Goal: Task Accomplishment & Management: Complete application form

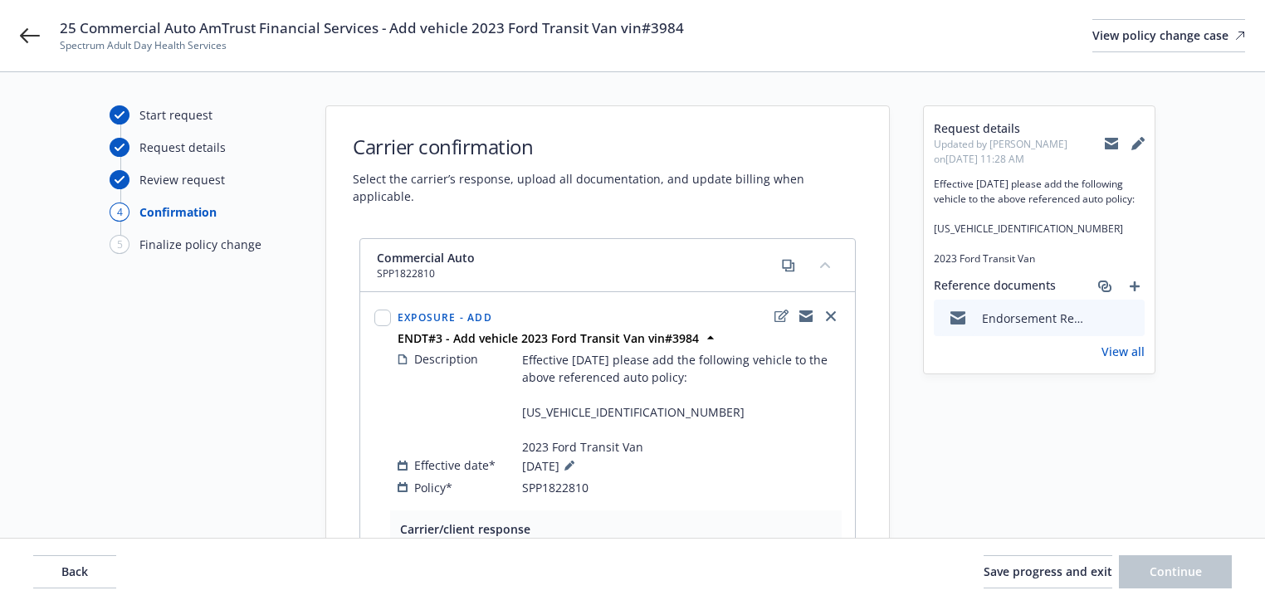
select select "ACCEPTED"
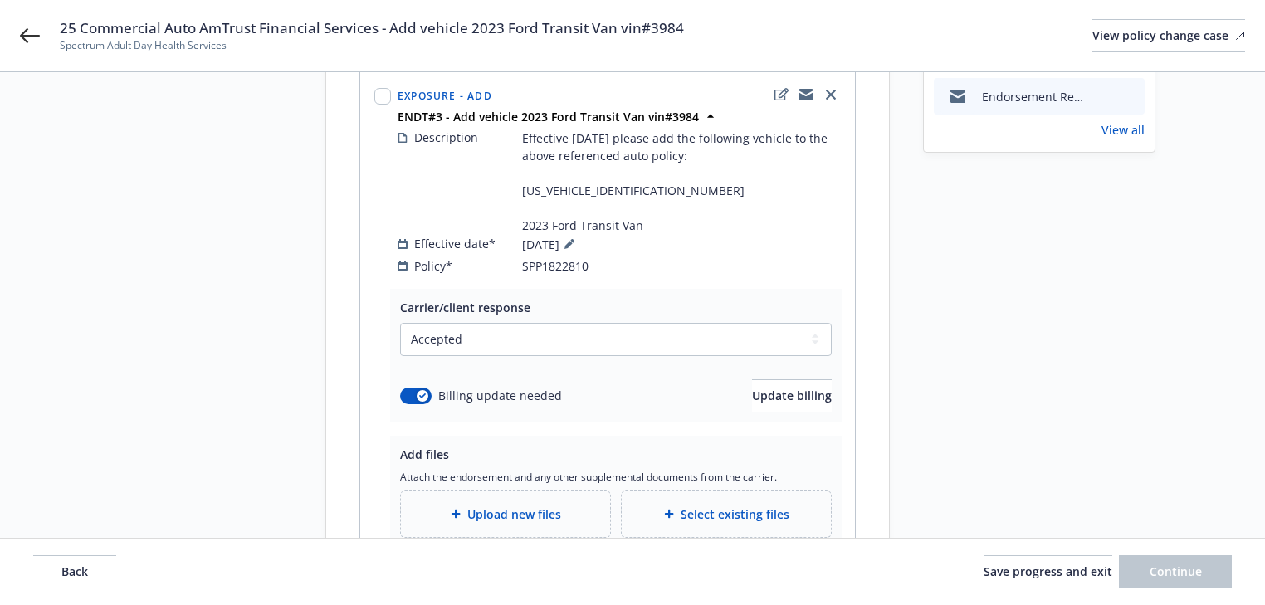
scroll to position [213, 0]
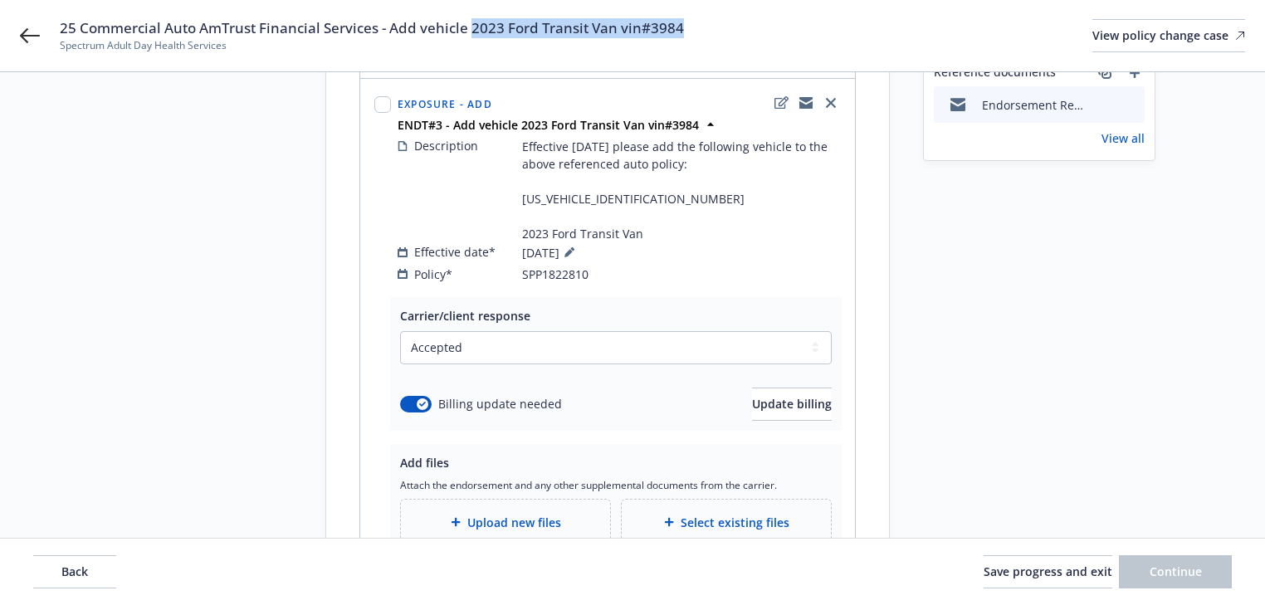
drag, startPoint x: 468, startPoint y: 27, endPoint x: 753, endPoint y: 36, distance: 285.6
click at [753, 36] on div "25 Commercial Auto AmTrust Financial Services - Add vehicle 2023 Ford Transit V…" at bounding box center [652, 35] width 1185 height 35
copy span "2023 Ford Transit Van vin#3984"
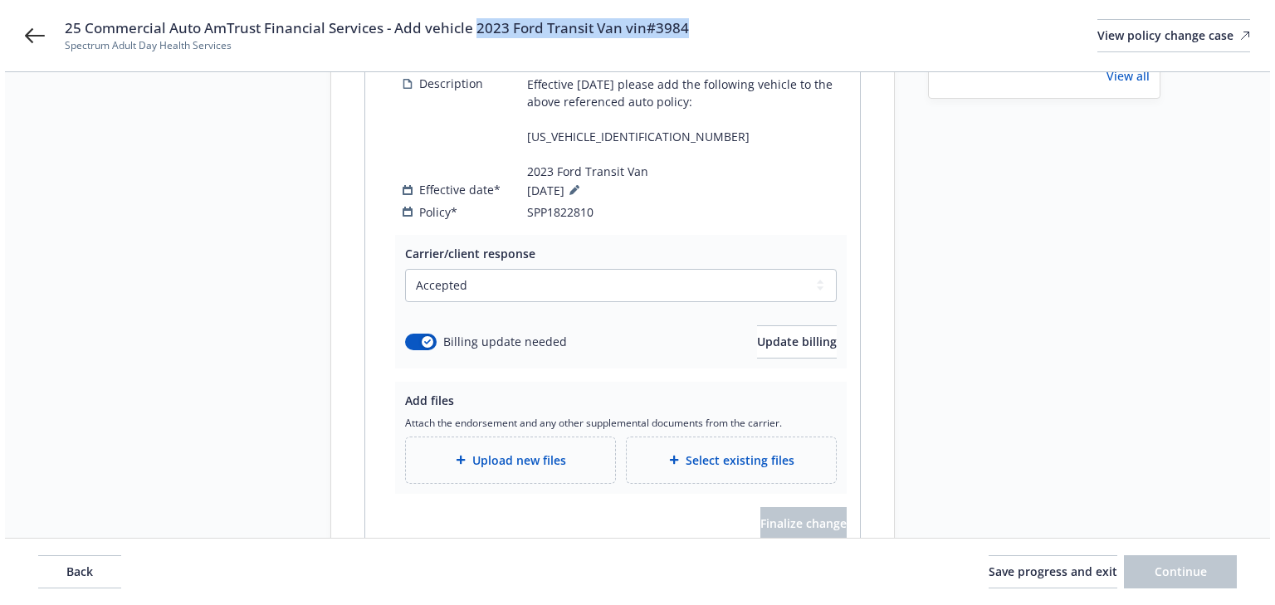
scroll to position [346, 0]
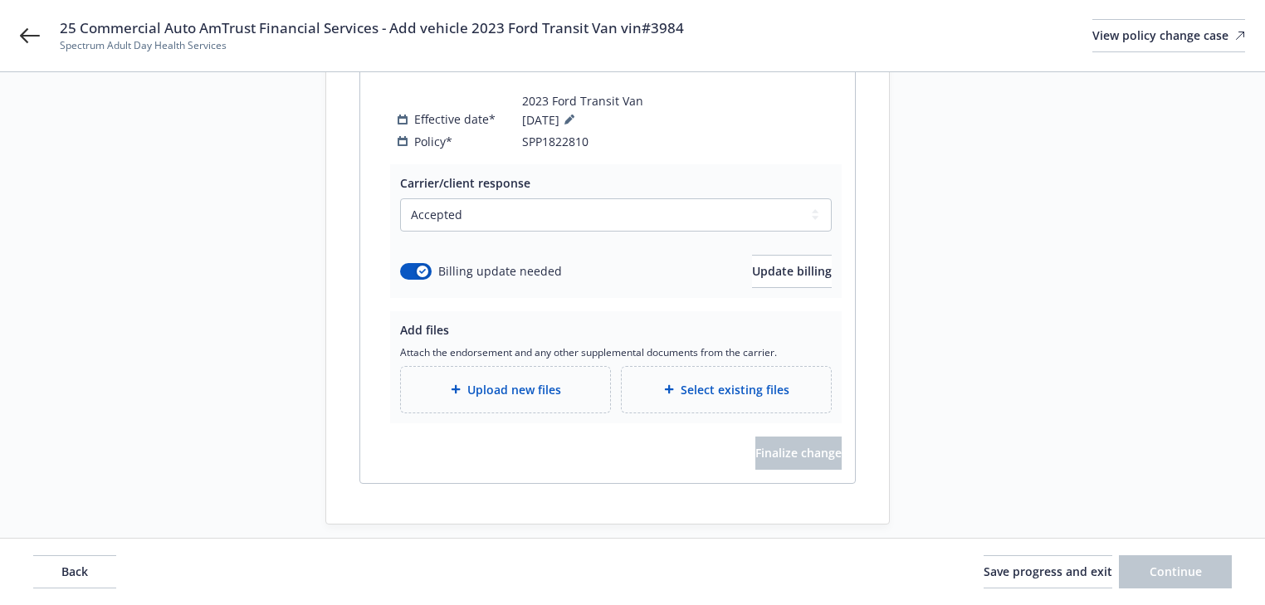
click at [523, 367] on div "Upload new files" at bounding box center [505, 390] width 209 height 46
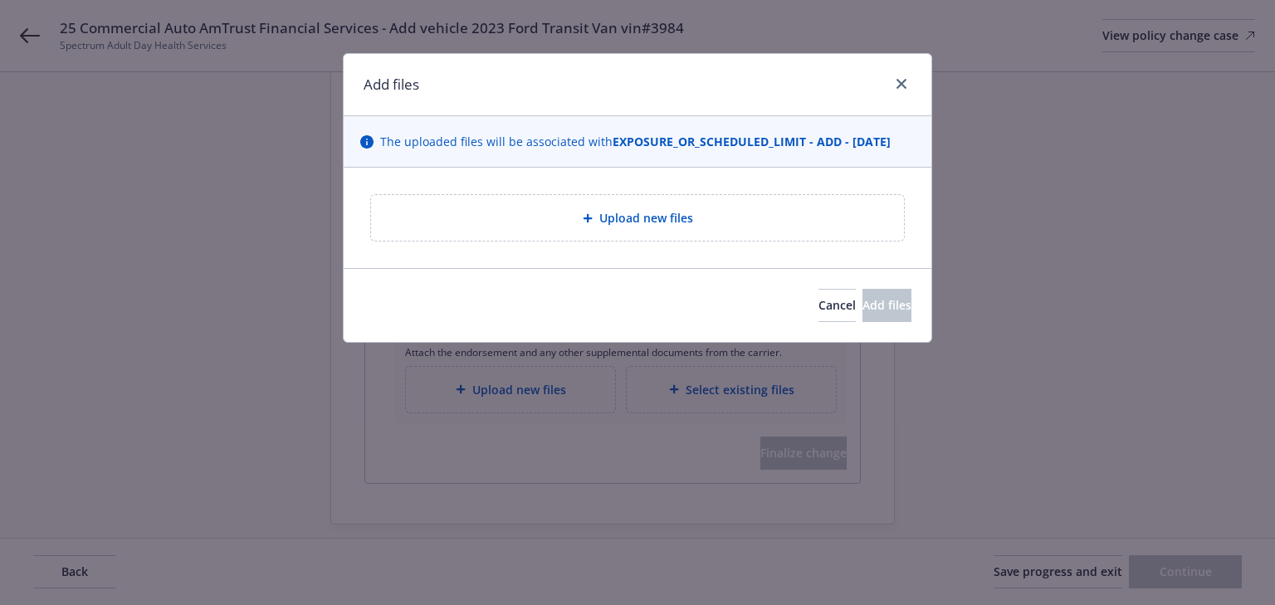
click at [658, 221] on span "Upload new files" at bounding box center [646, 217] width 94 height 17
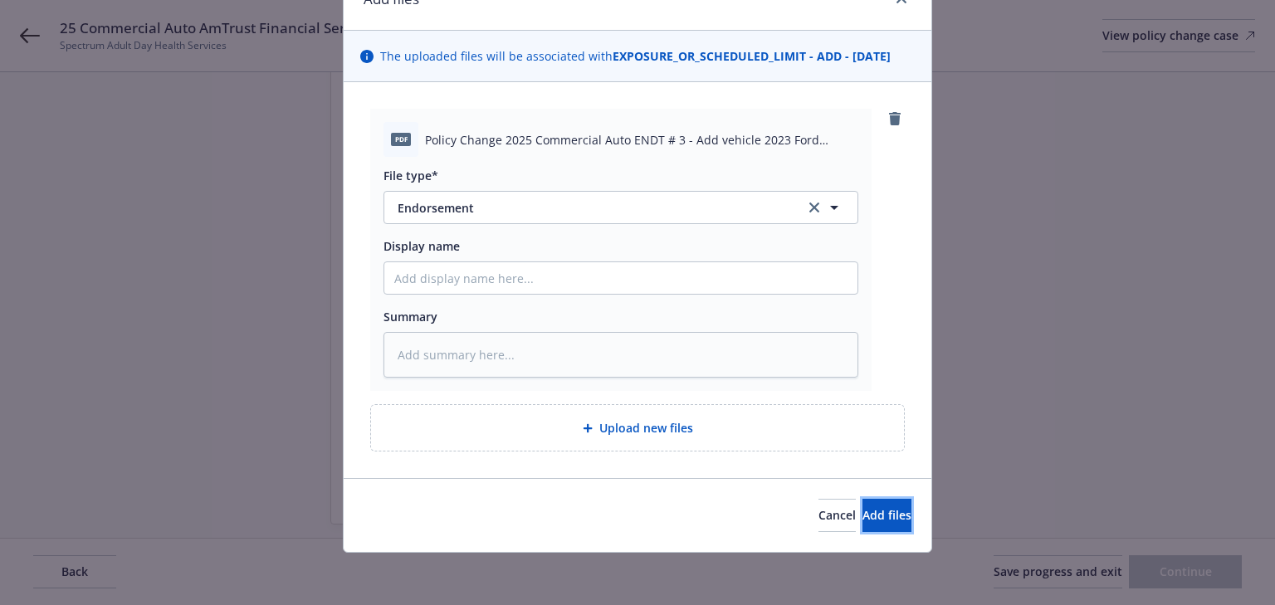
click at [862, 522] on button "Add files" at bounding box center [886, 515] width 49 height 33
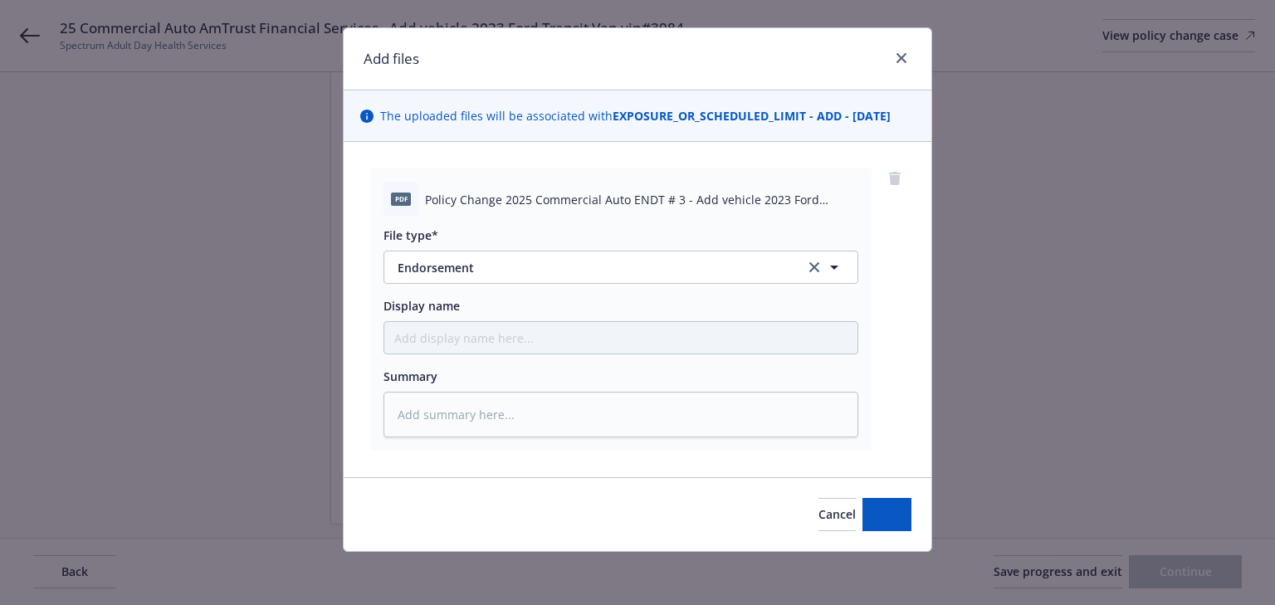
scroll to position [25, 0]
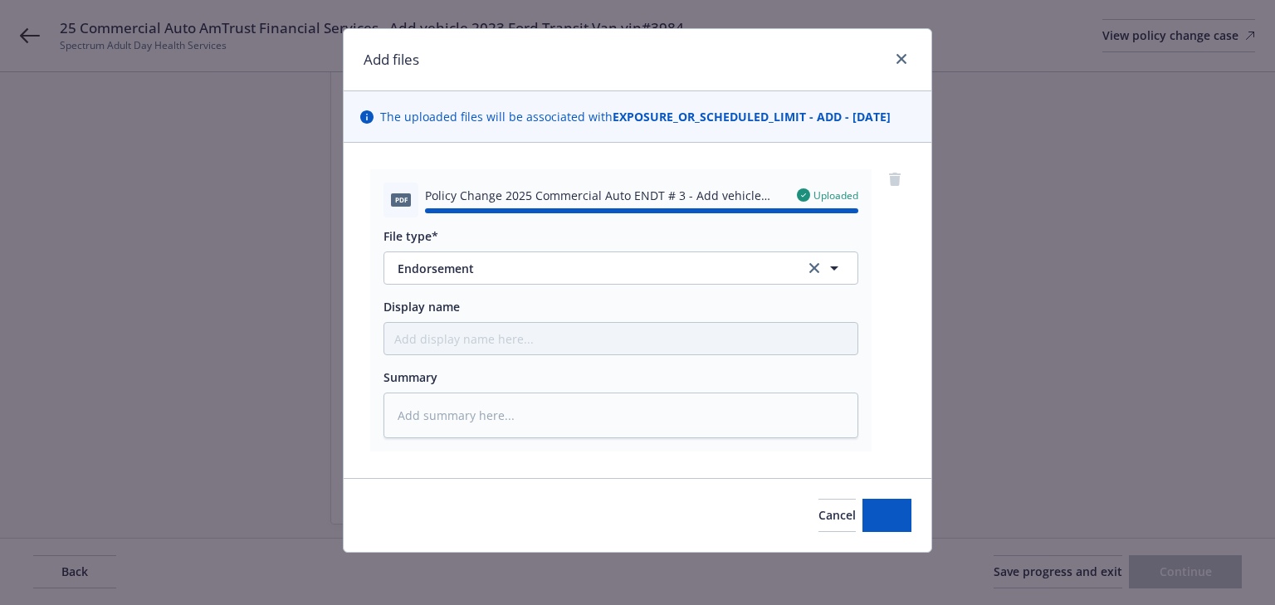
type textarea "x"
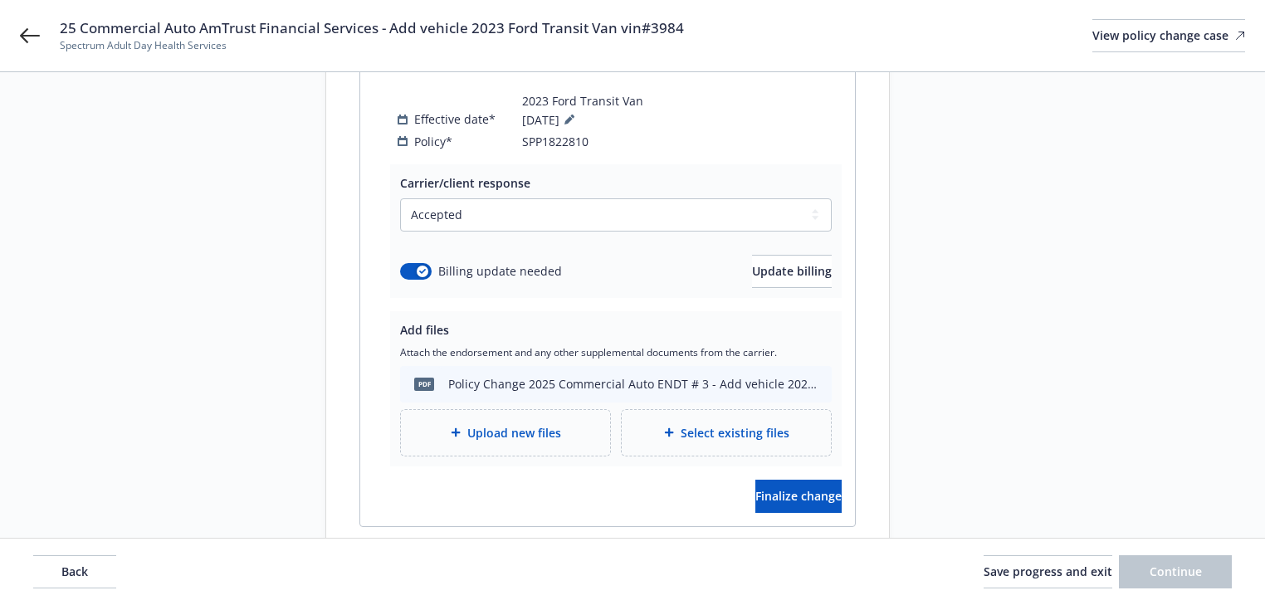
drag, startPoint x: 1016, startPoint y: 488, endPoint x: 800, endPoint y: 519, distance: 218.7
click at [1016, 488] on div "Request details Updated by [PERSON_NAME] on [DATE] 11:28 AM Effective [DATE] pl…" at bounding box center [1039, 163] width 232 height 808
click at [763, 485] on button "Finalize change" at bounding box center [798, 496] width 86 height 33
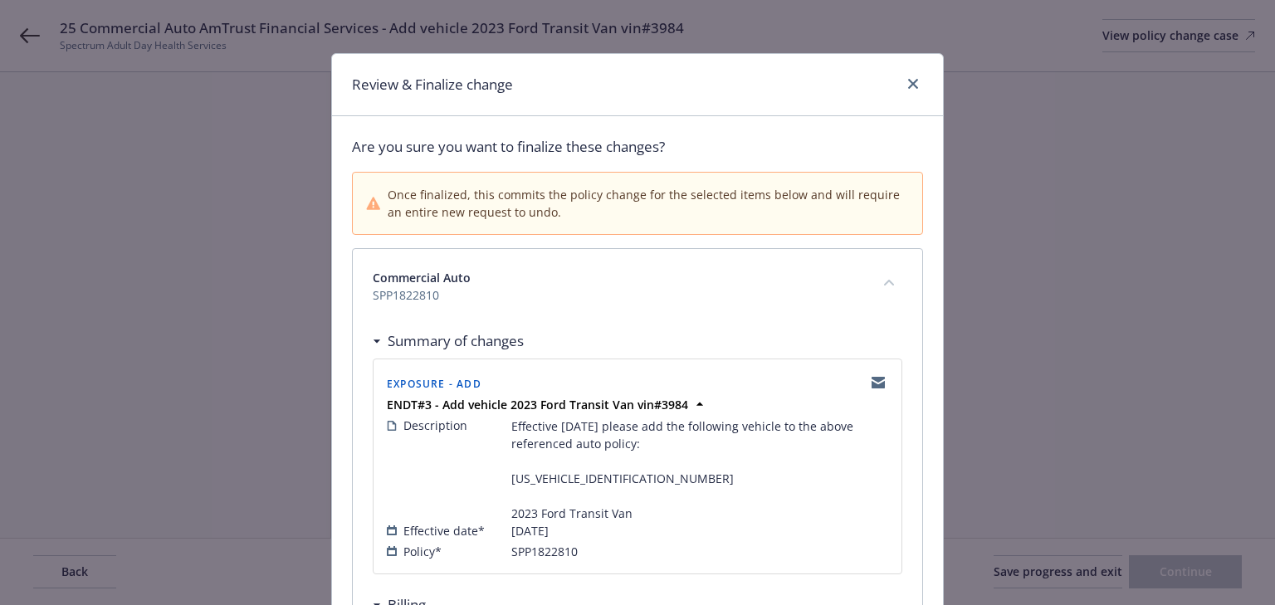
click at [743, 316] on div "Commercial Auto SPP1822810" at bounding box center [637, 286] width 569 height 75
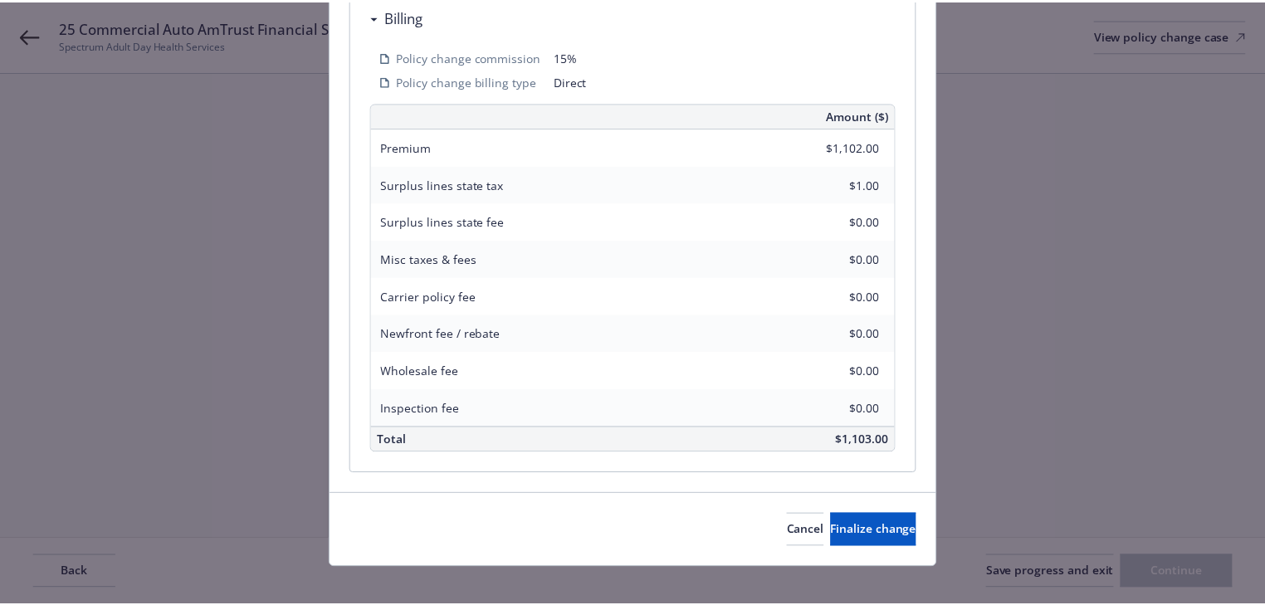
scroll to position [602, 0]
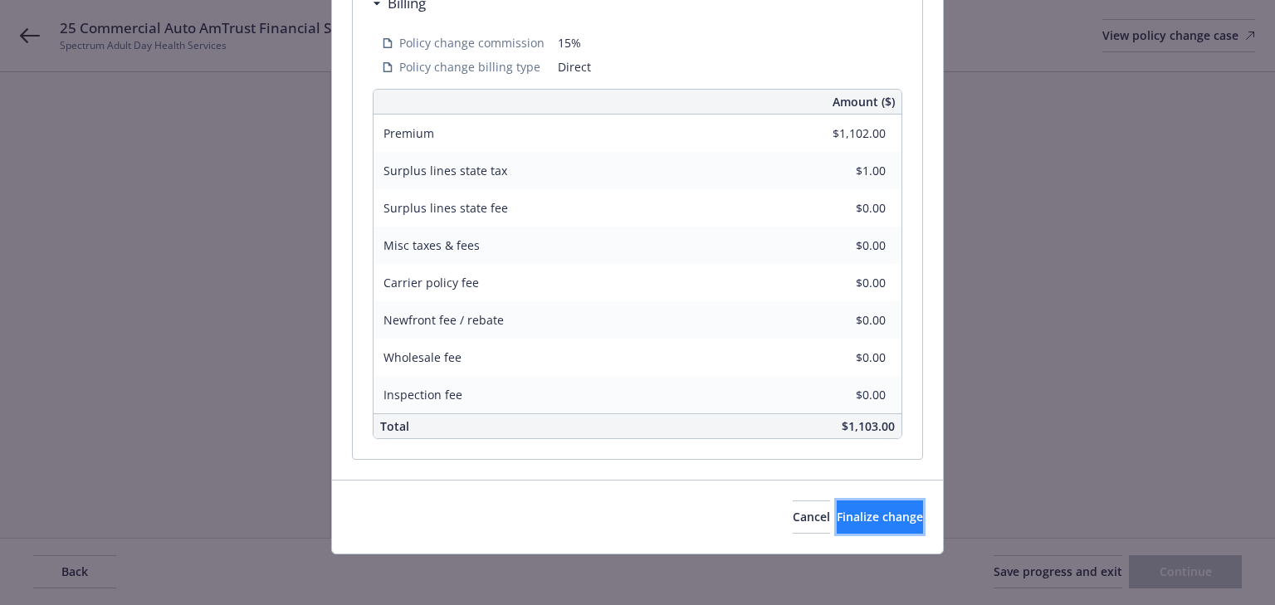
click at [866, 509] on span "Finalize change" at bounding box center [879, 517] width 86 height 16
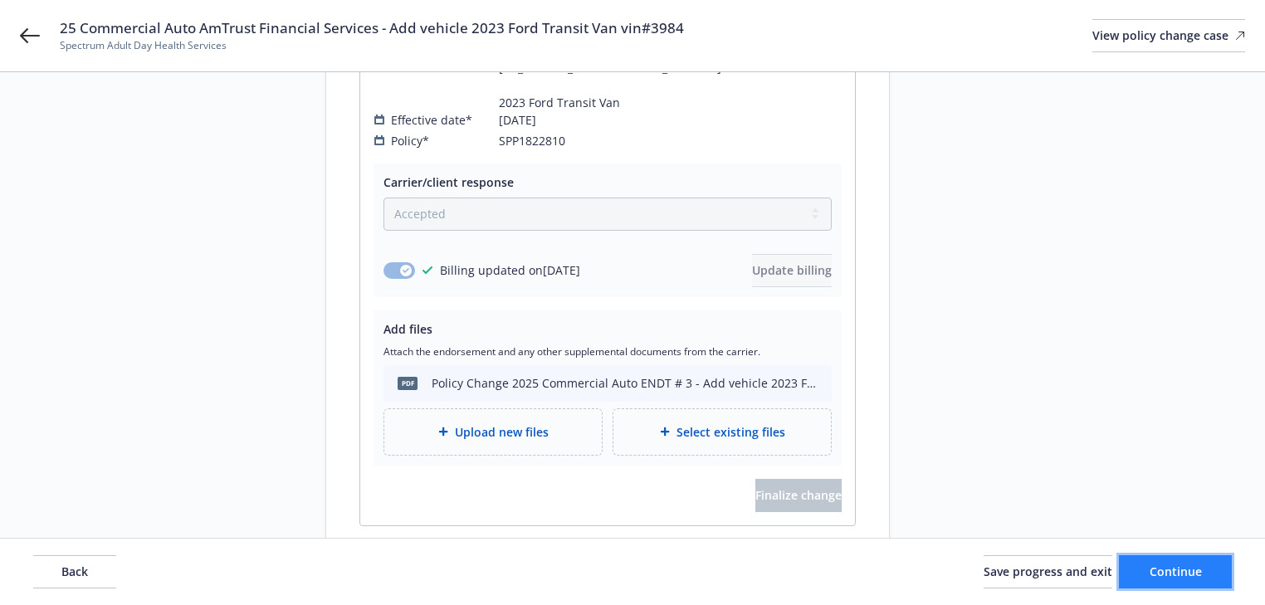
click at [1205, 583] on button "Continue" at bounding box center [1175, 571] width 113 height 33
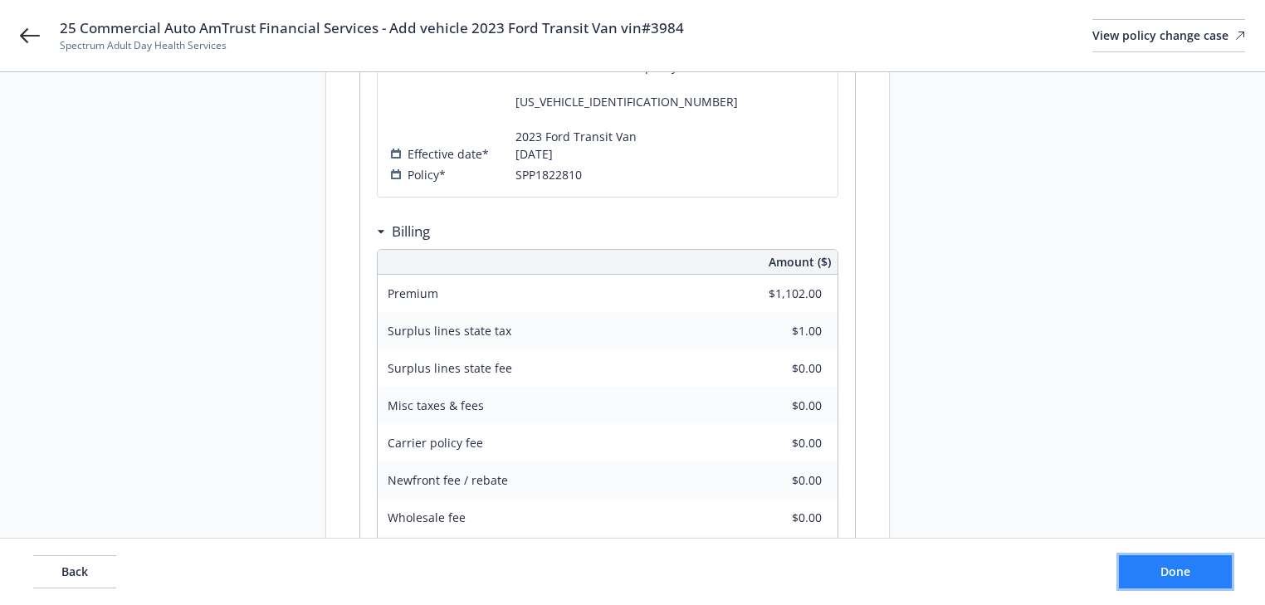
click at [1205, 583] on button "Done" at bounding box center [1175, 571] width 113 height 33
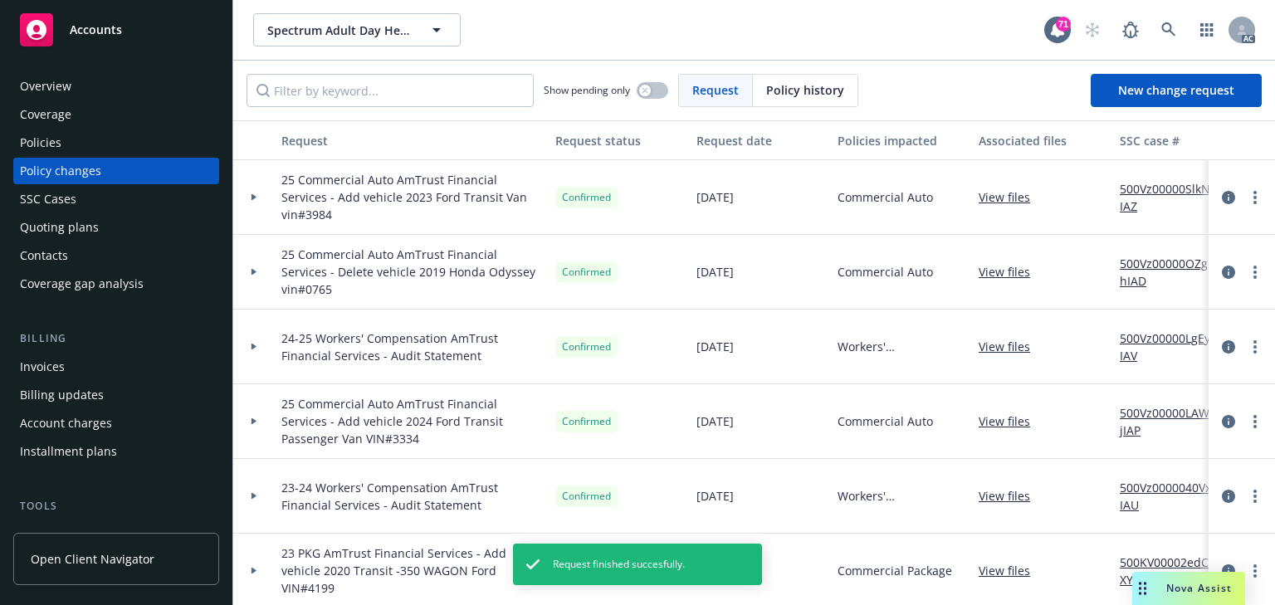
click at [256, 207] on div at bounding box center [253, 197] width 41 height 75
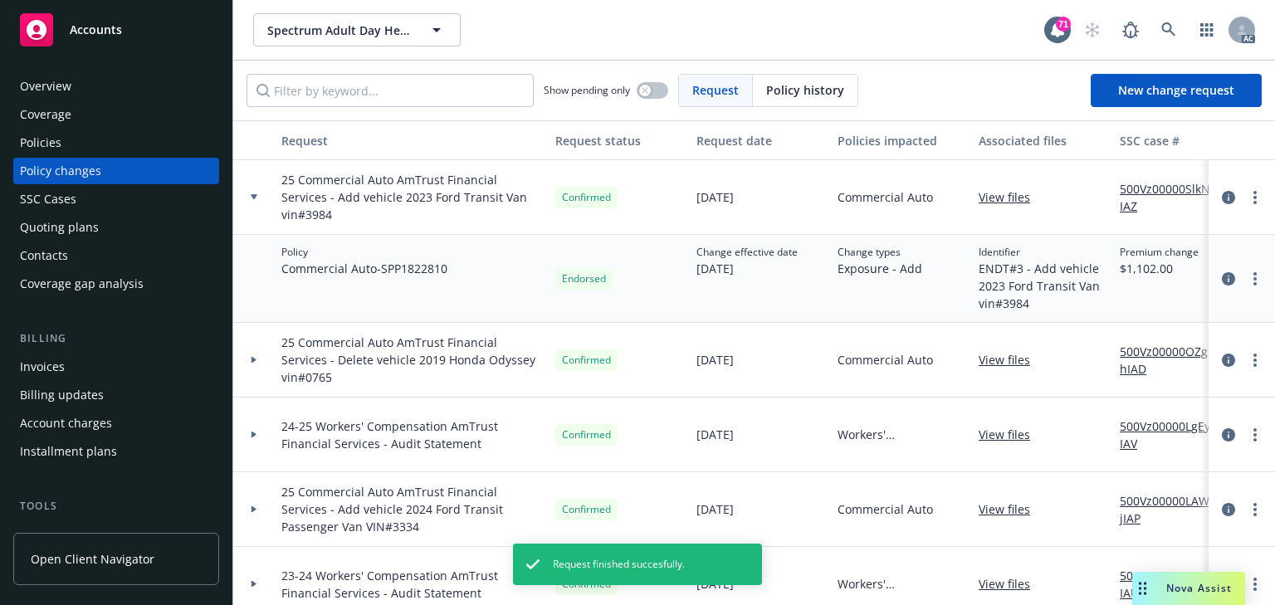
click at [121, 143] on div "Policies" at bounding box center [116, 142] width 193 height 27
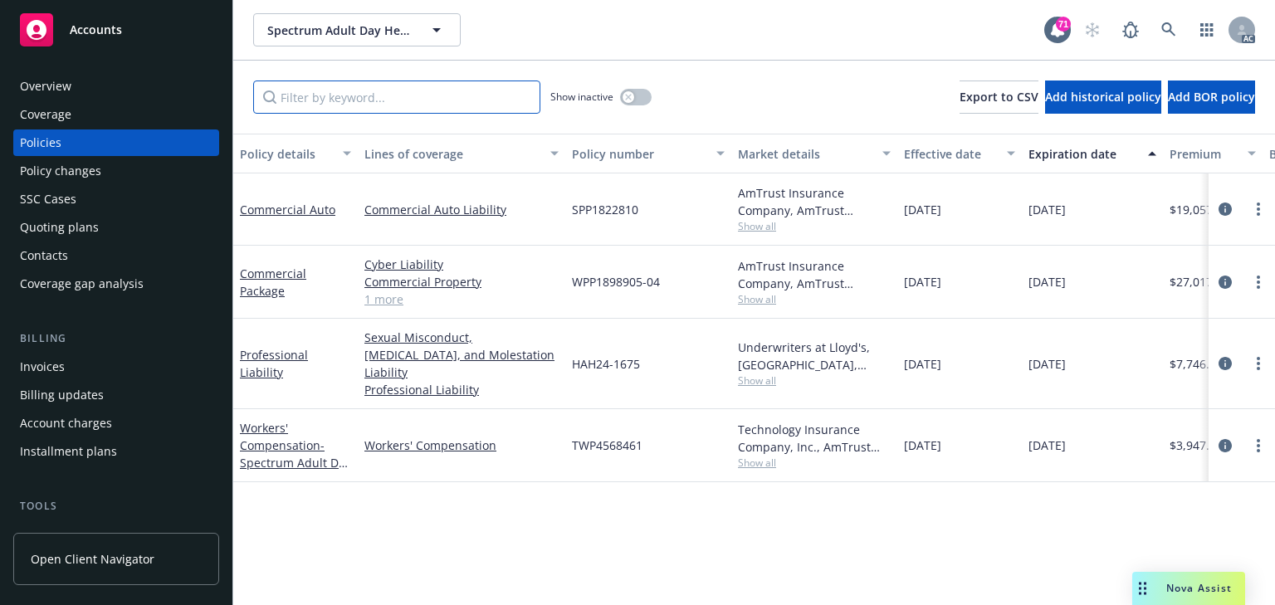
click at [362, 99] on input "Filter by keyword..." at bounding box center [396, 96] width 287 height 33
click at [915, 225] on div "[DATE]" at bounding box center [959, 209] width 124 height 72
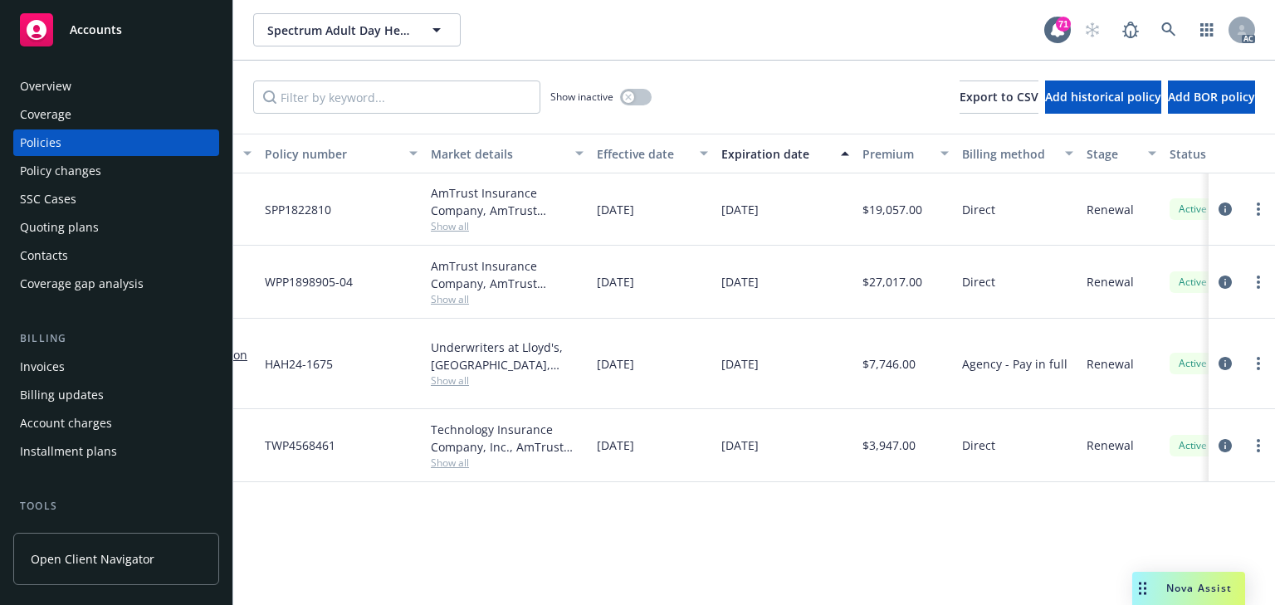
scroll to position [0, 309]
click at [1221, 211] on icon "circleInformation" at bounding box center [1224, 208] width 13 height 13
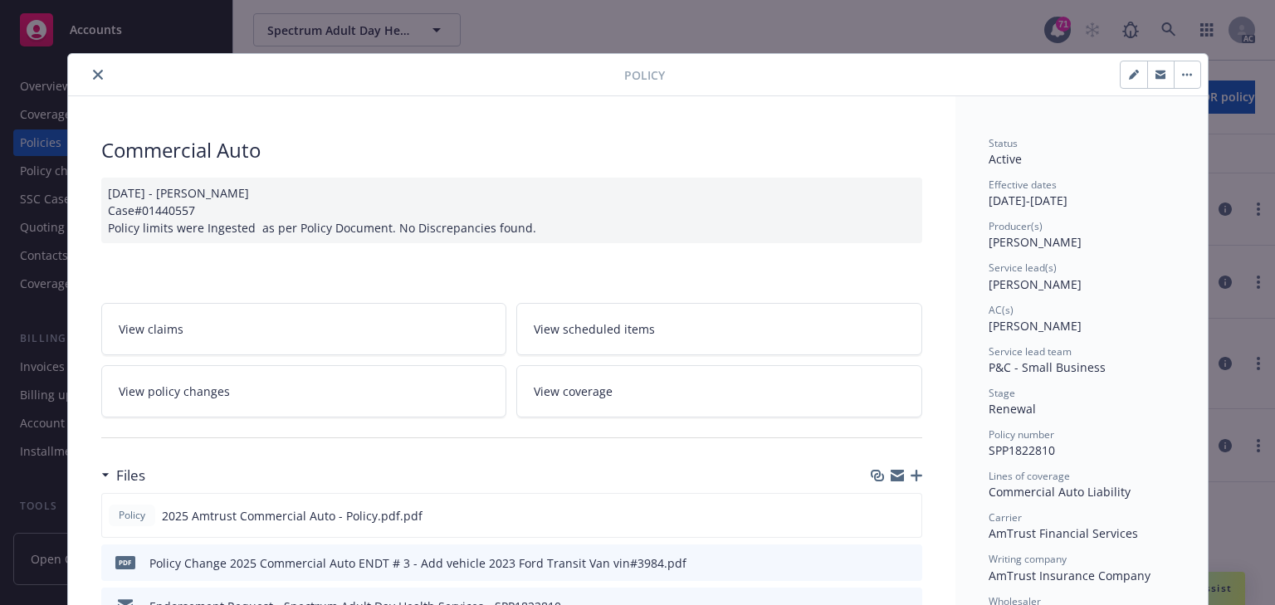
scroll to position [50, 0]
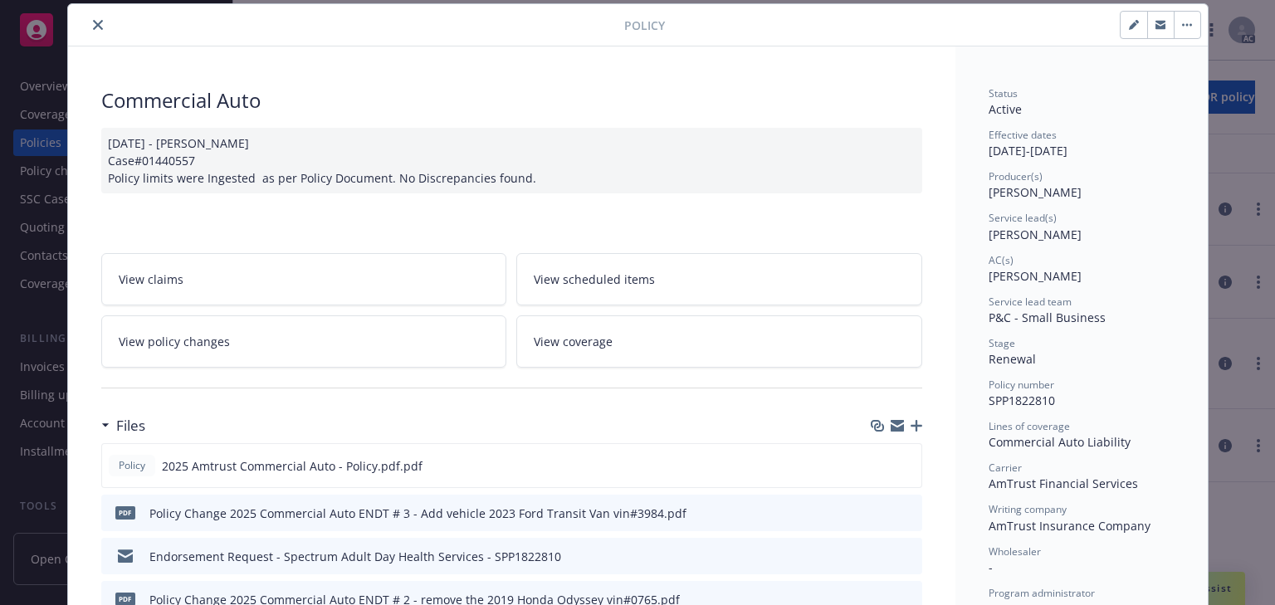
click at [88, 26] on button "close" at bounding box center [98, 25] width 20 height 20
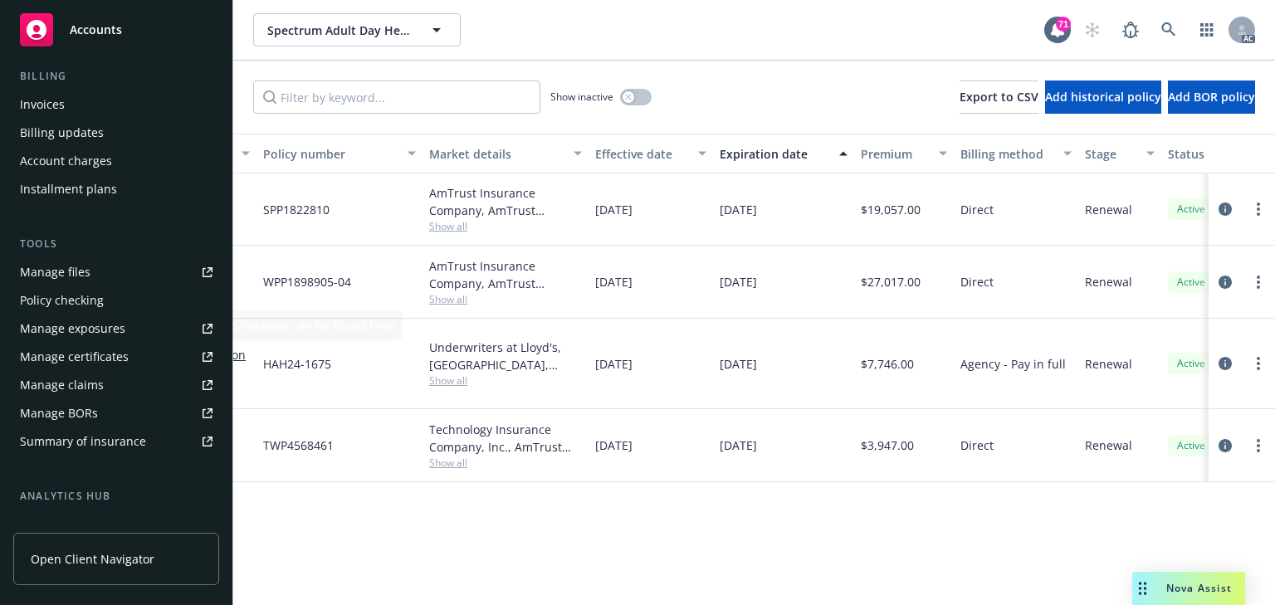
scroll to position [266, 0]
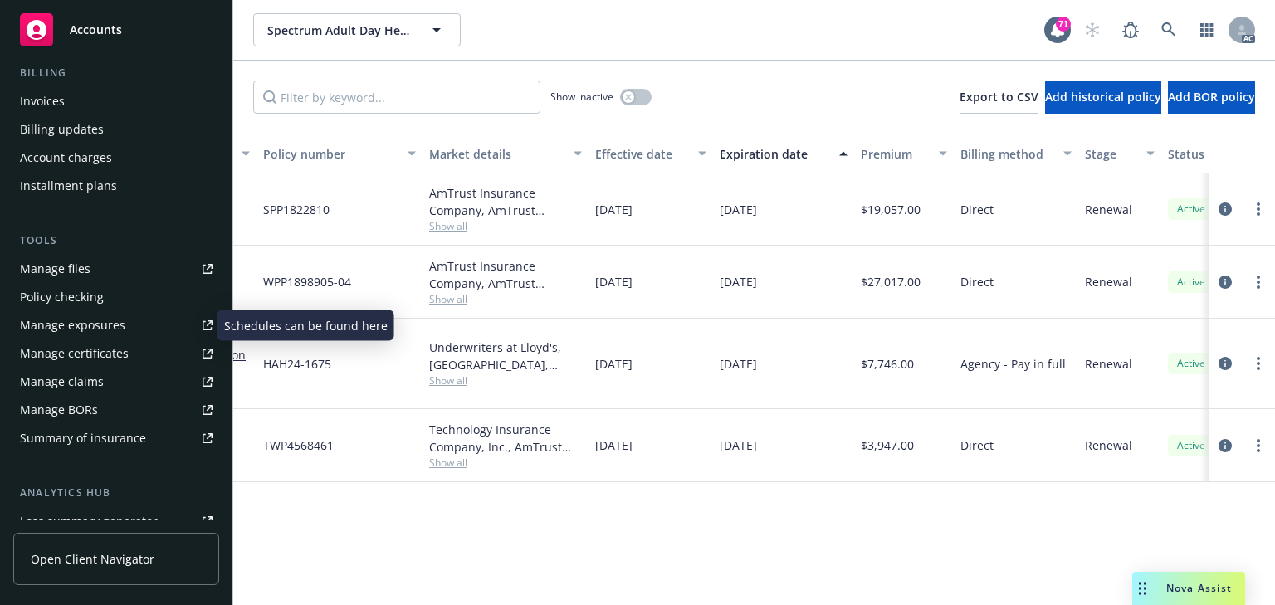
click at [76, 332] on div "Manage exposures" at bounding box center [72, 325] width 105 height 27
click at [1225, 208] on icon "circleInformation" at bounding box center [1224, 208] width 13 height 13
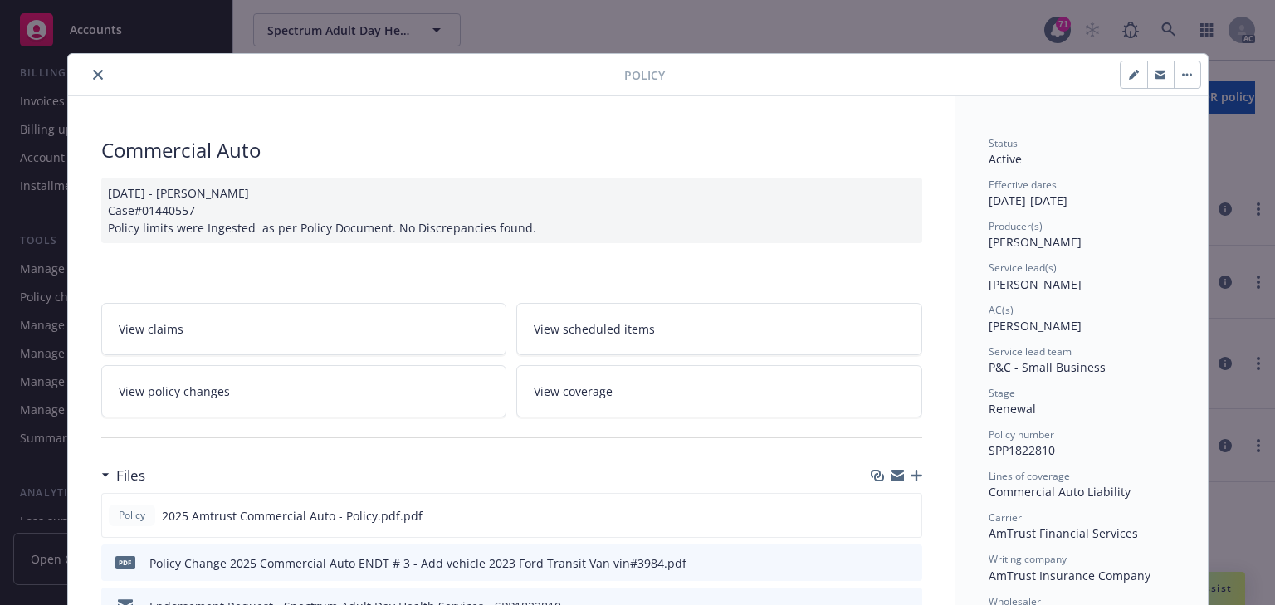
scroll to position [50, 0]
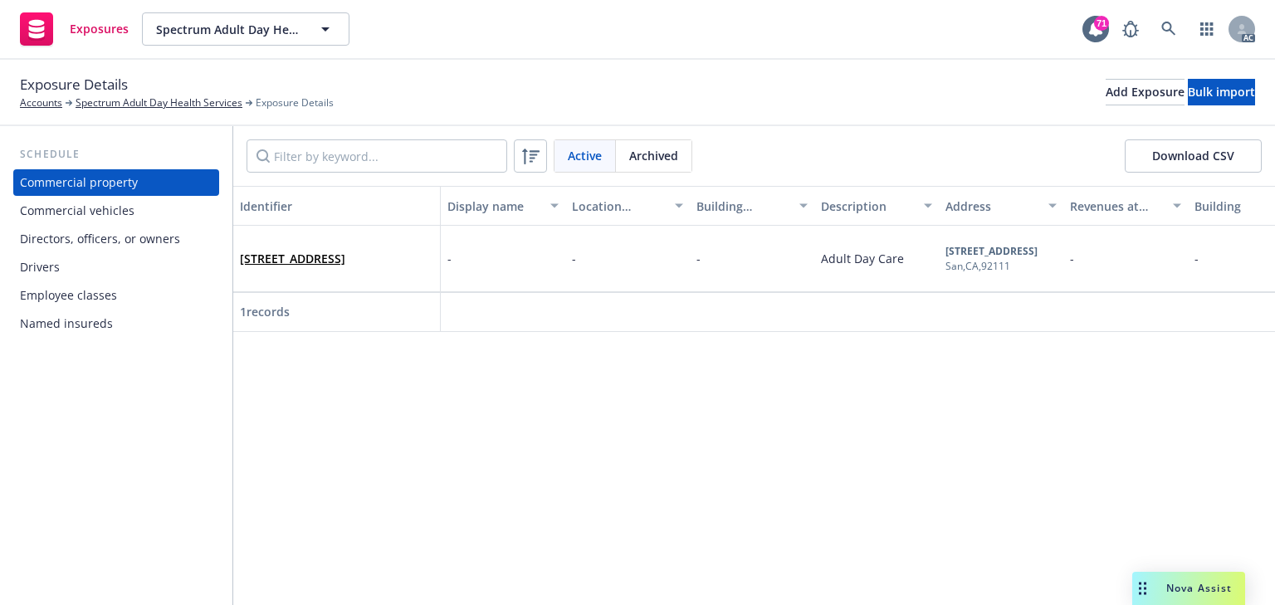
click at [89, 209] on div "Commercial vehicles" at bounding box center [77, 210] width 115 height 27
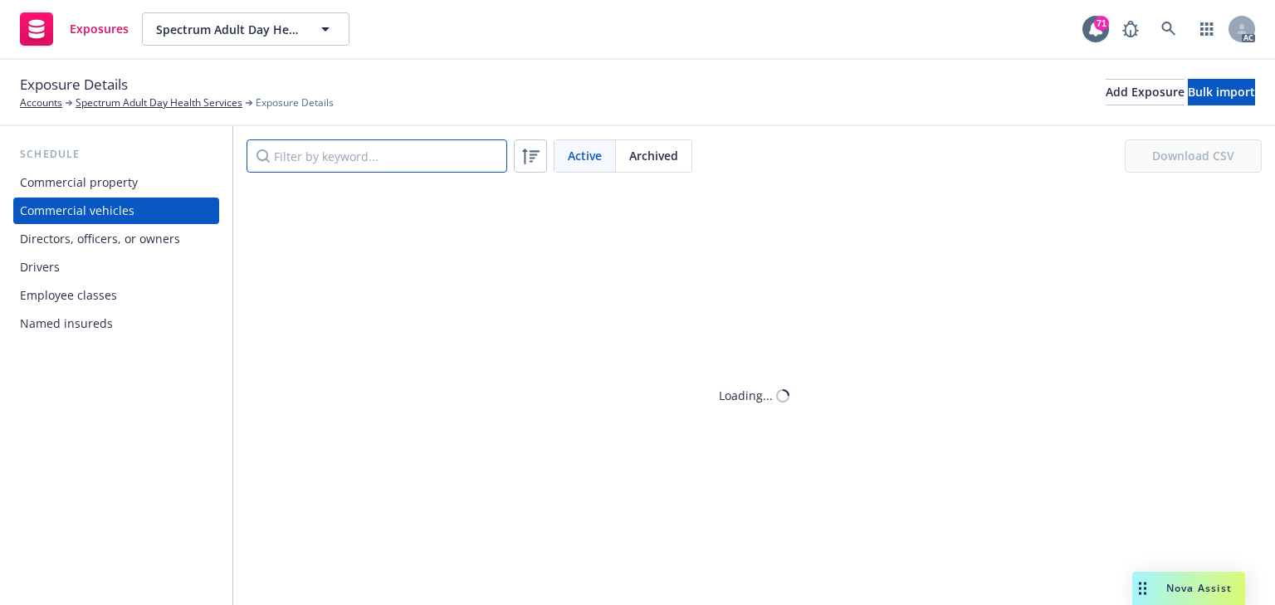
click at [327, 154] on input "Filter by keyword..." at bounding box center [376, 155] width 261 height 33
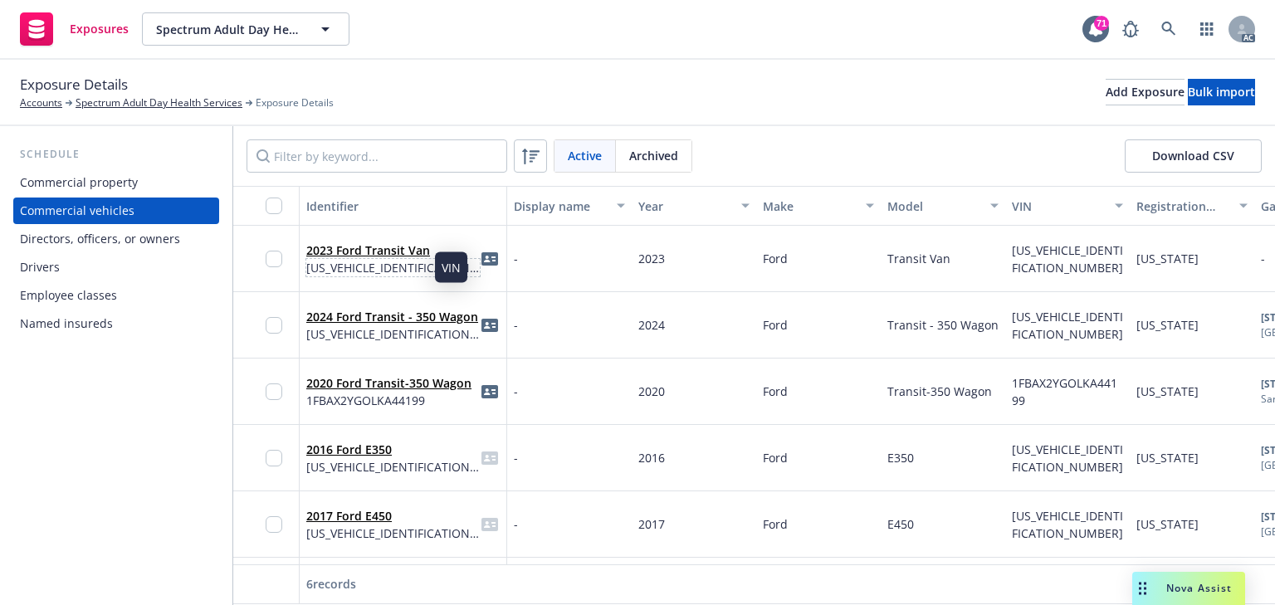
click at [373, 259] on span "1FBAX2YG3PKA93984" at bounding box center [392, 267] width 173 height 17
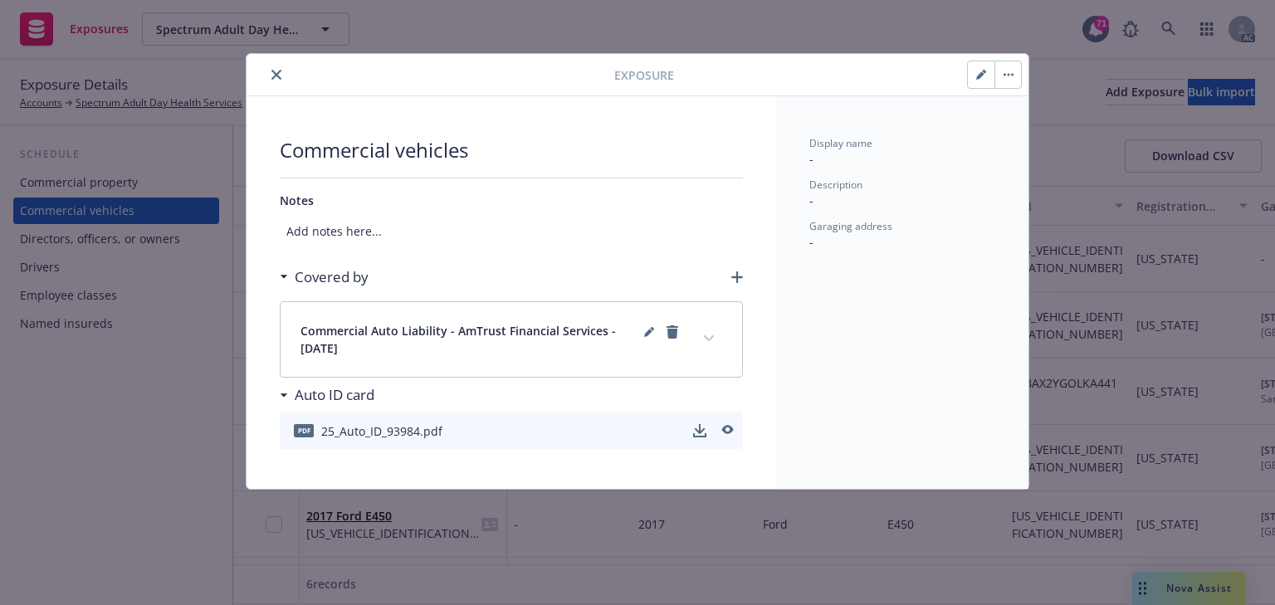
click at [974, 76] on button "button" at bounding box center [981, 74] width 27 height 27
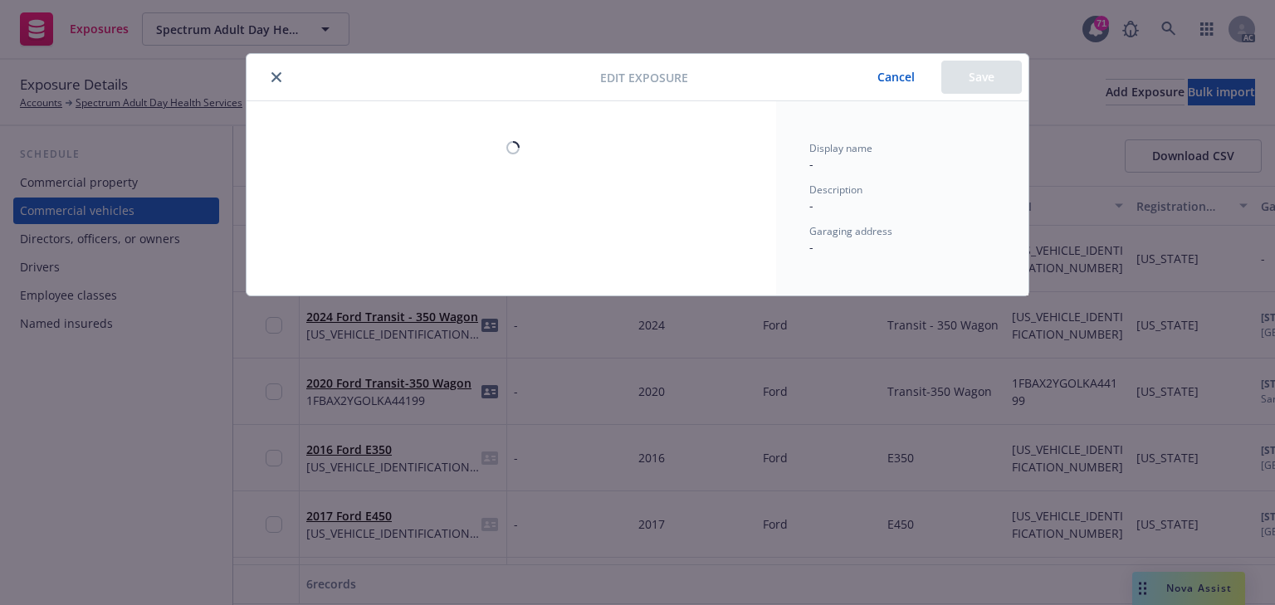
select select "CA"
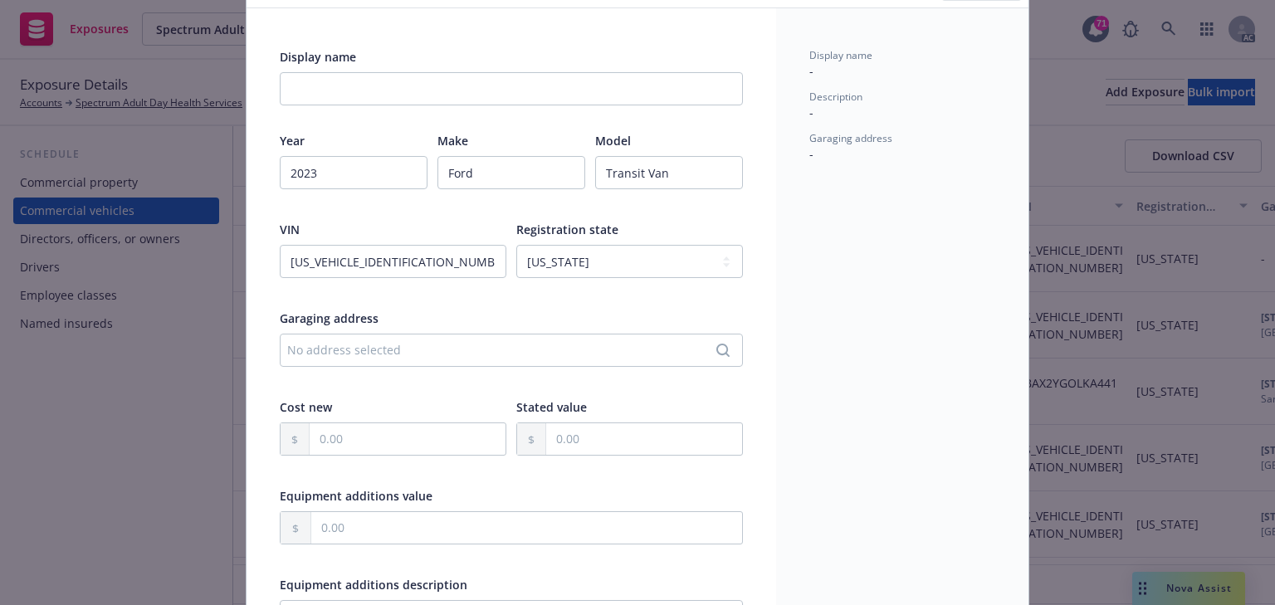
scroll to position [199, 0]
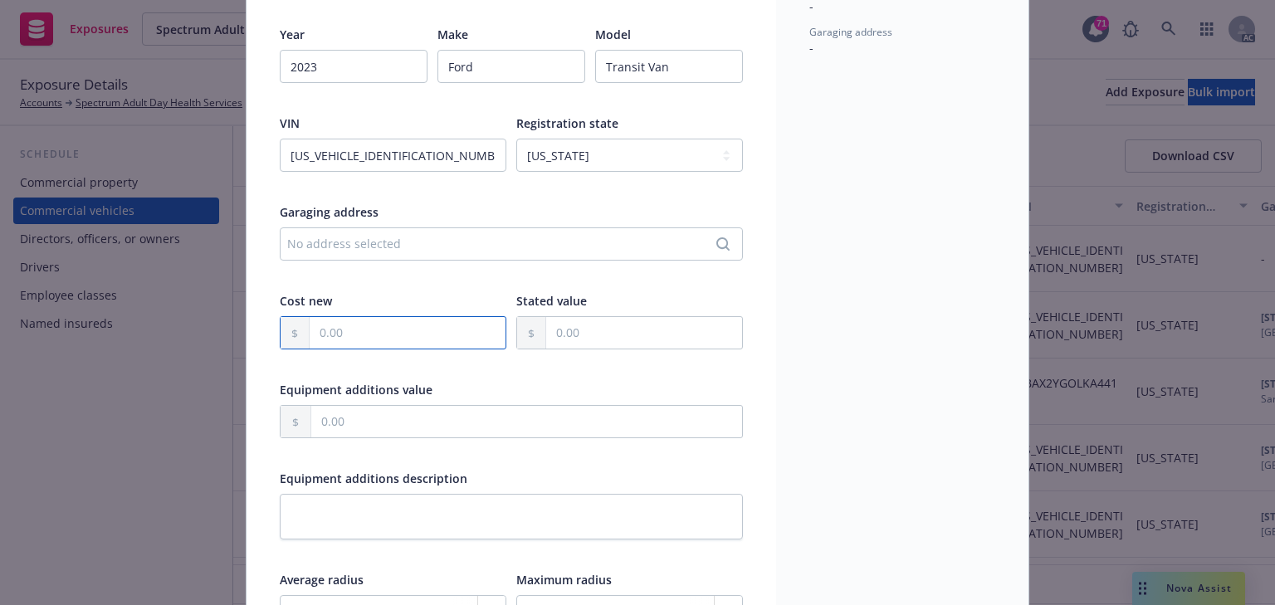
click at [324, 336] on input "text" at bounding box center [408, 333] width 196 height 32
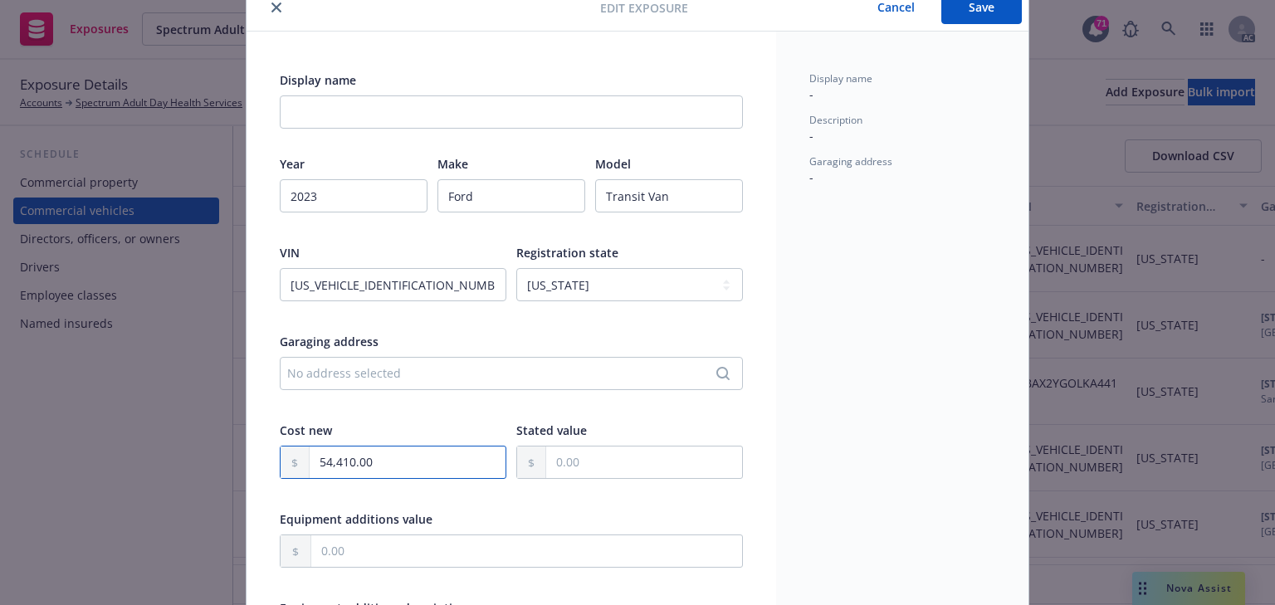
scroll to position [66, 0]
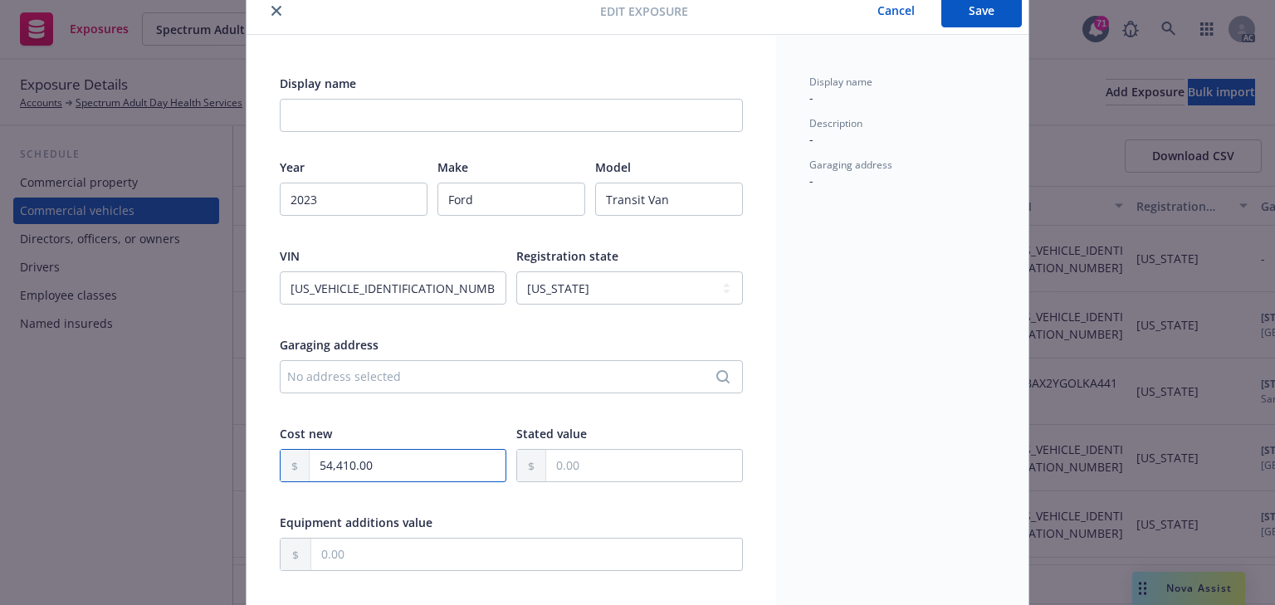
type input "54,410.00"
click at [989, 0] on button "Save" at bounding box center [981, 10] width 80 height 33
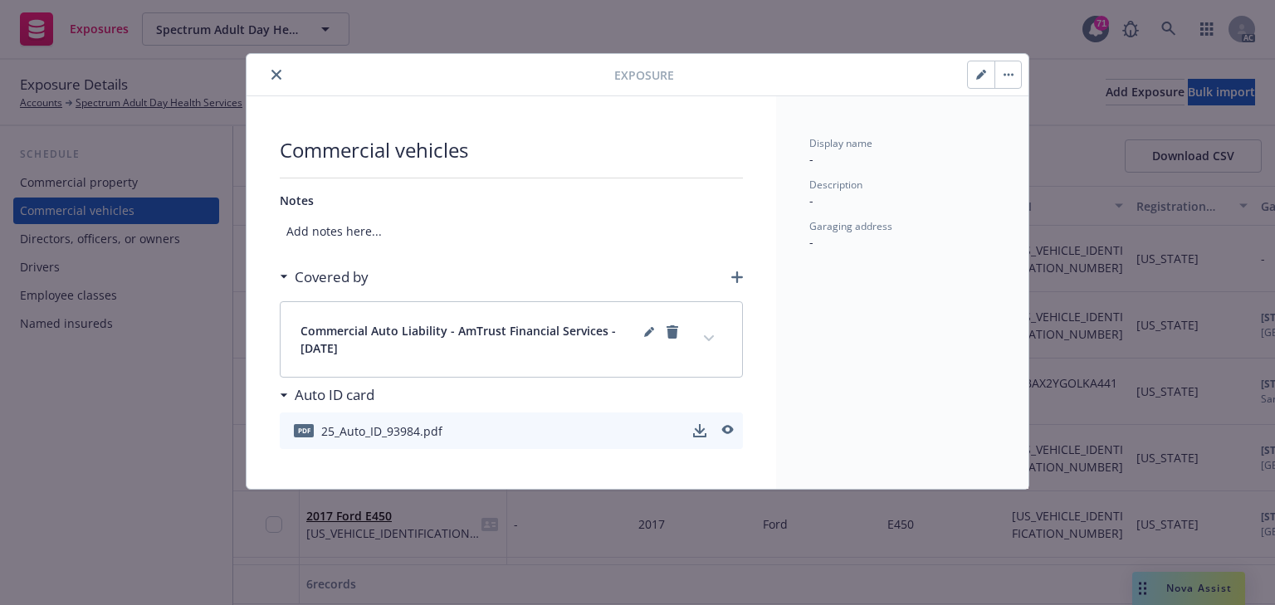
click at [718, 343] on button "expand content" at bounding box center [708, 338] width 27 height 27
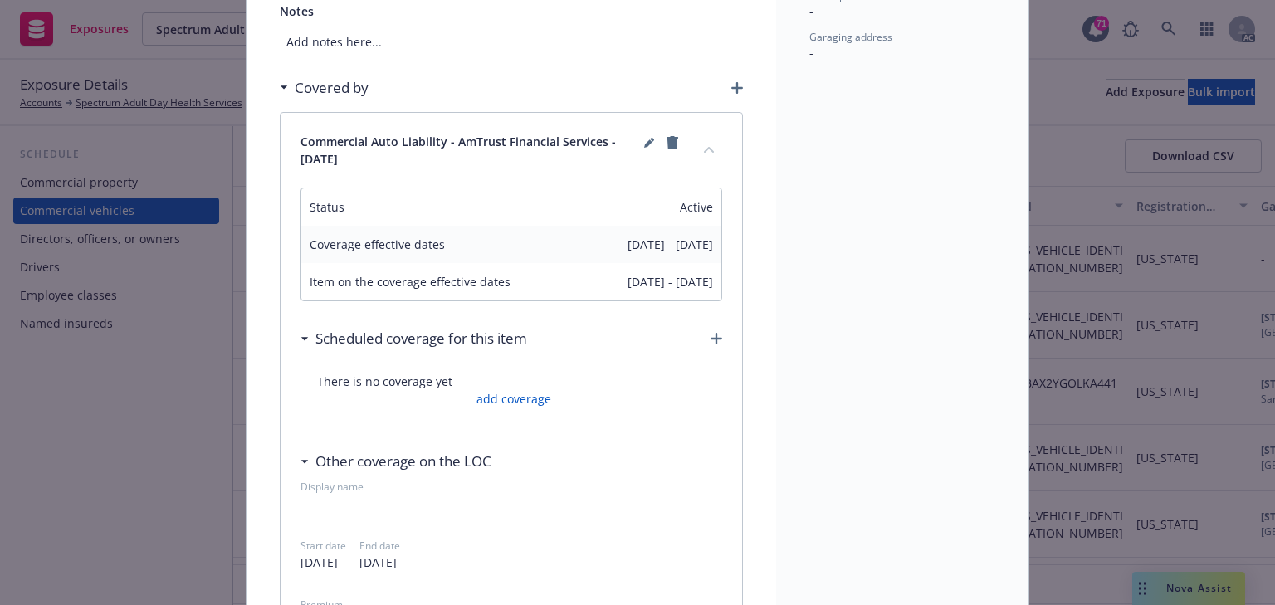
scroll to position [199, 0]
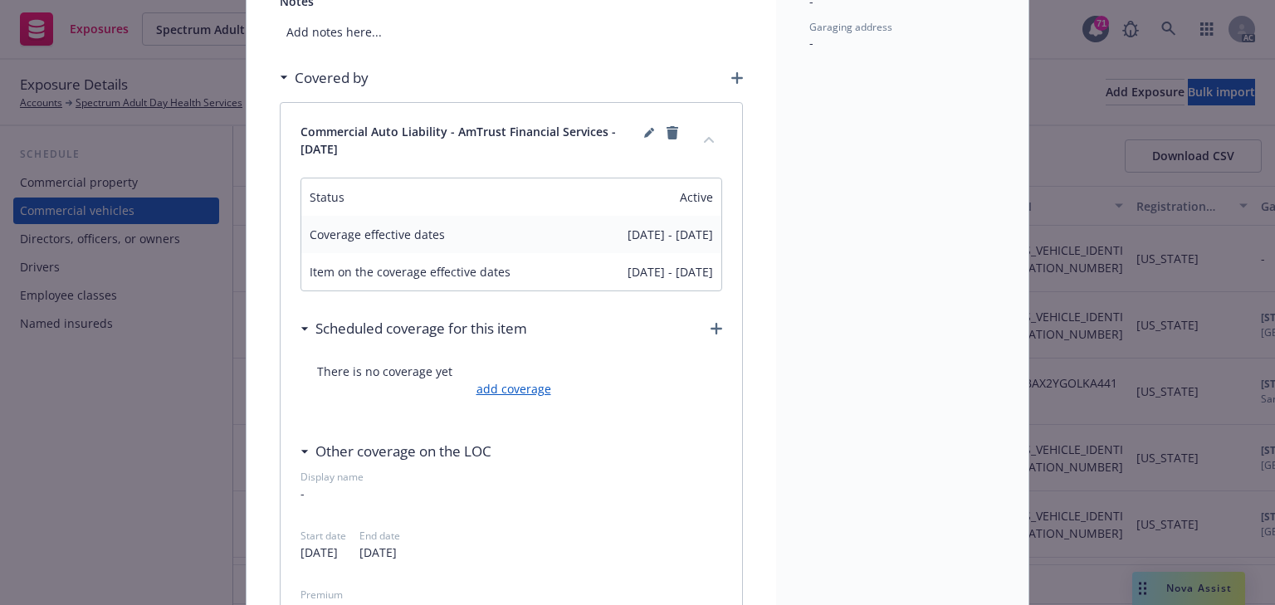
click at [525, 380] on link "add coverage" at bounding box center [511, 388] width 79 height 17
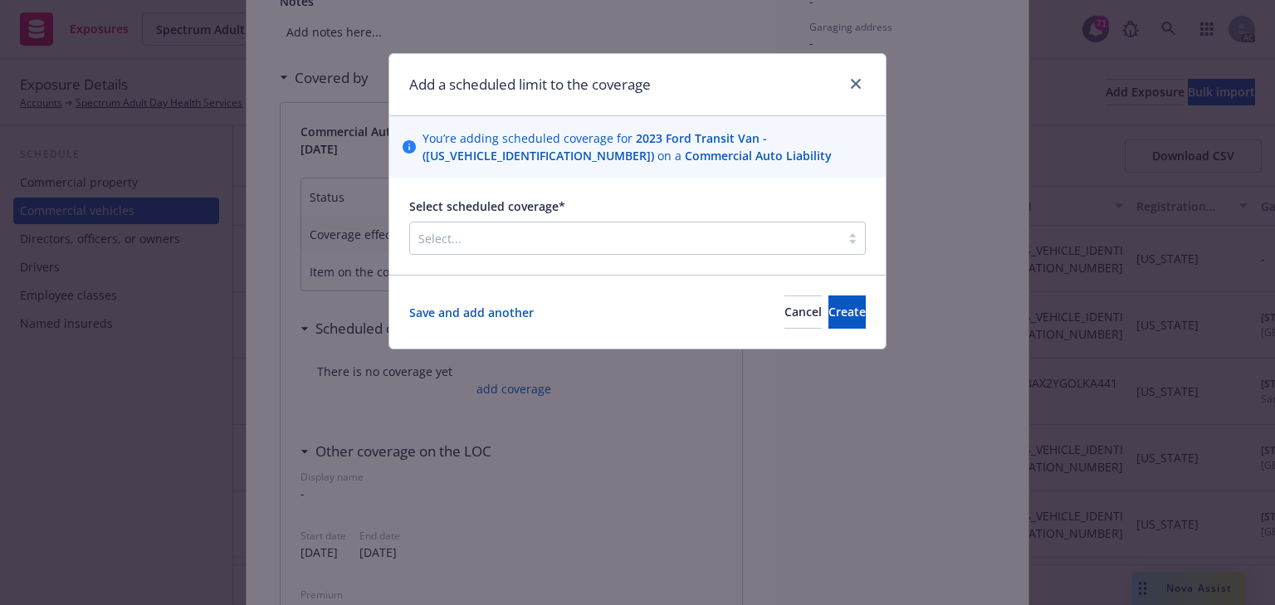
click at [553, 229] on div at bounding box center [624, 238] width 413 height 20
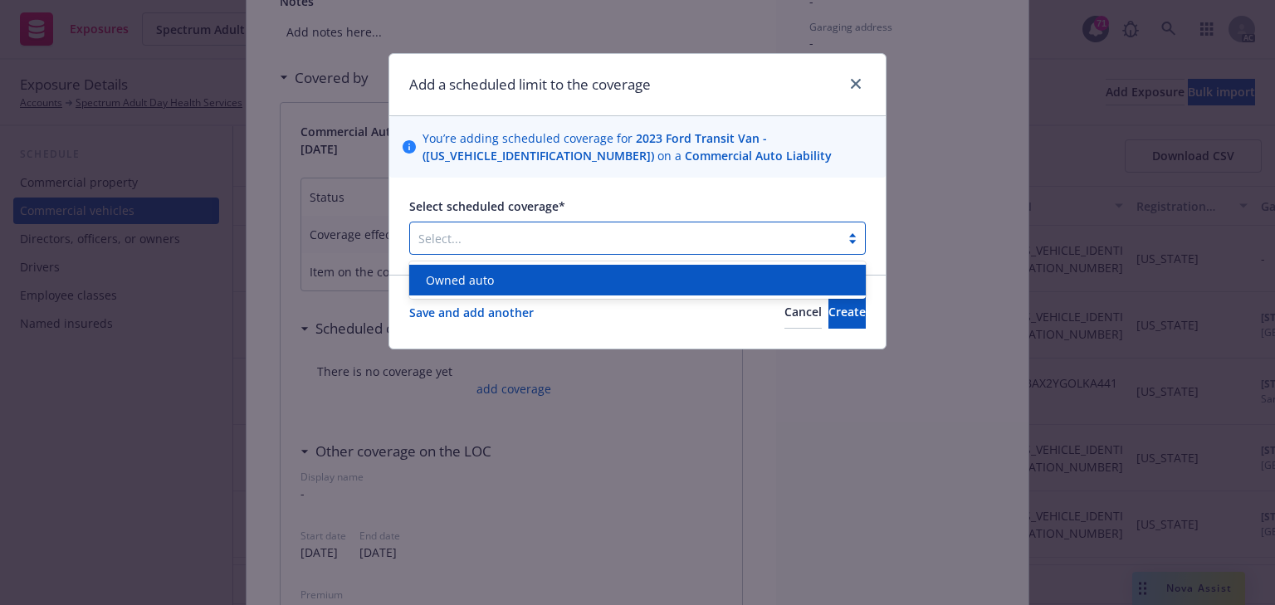
click at [499, 273] on div "Owned auto" at bounding box center [637, 279] width 436 height 17
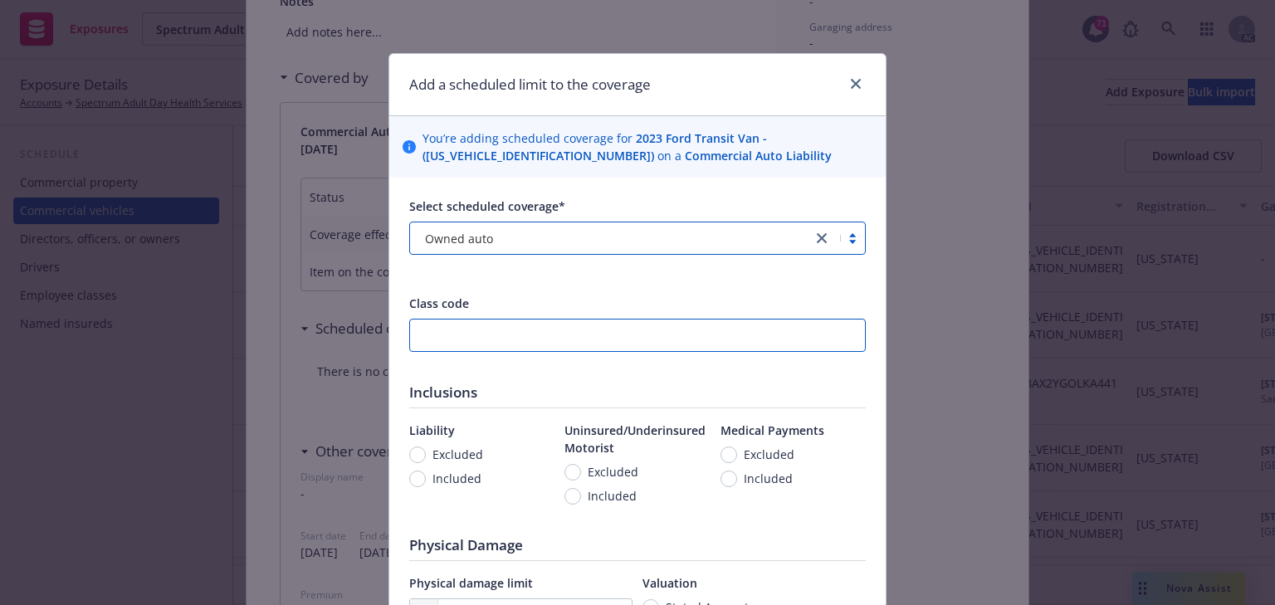
click at [465, 329] on input "number" at bounding box center [637, 335] width 456 height 33
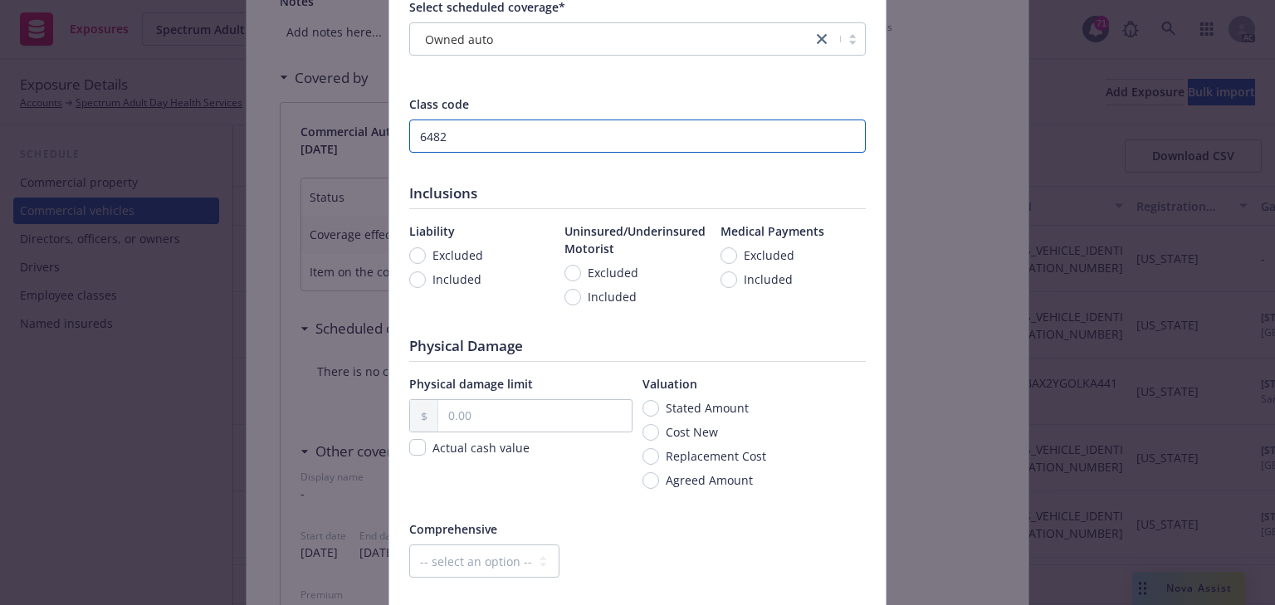
type input "6482"
drag, startPoint x: 450, startPoint y: 280, endPoint x: 483, endPoint y: 285, distance: 33.6
click at [451, 280] on span "Included" at bounding box center [456, 279] width 49 height 17
click at [426, 280] on input "Included" at bounding box center [417, 279] width 17 height 17
radio input "true"
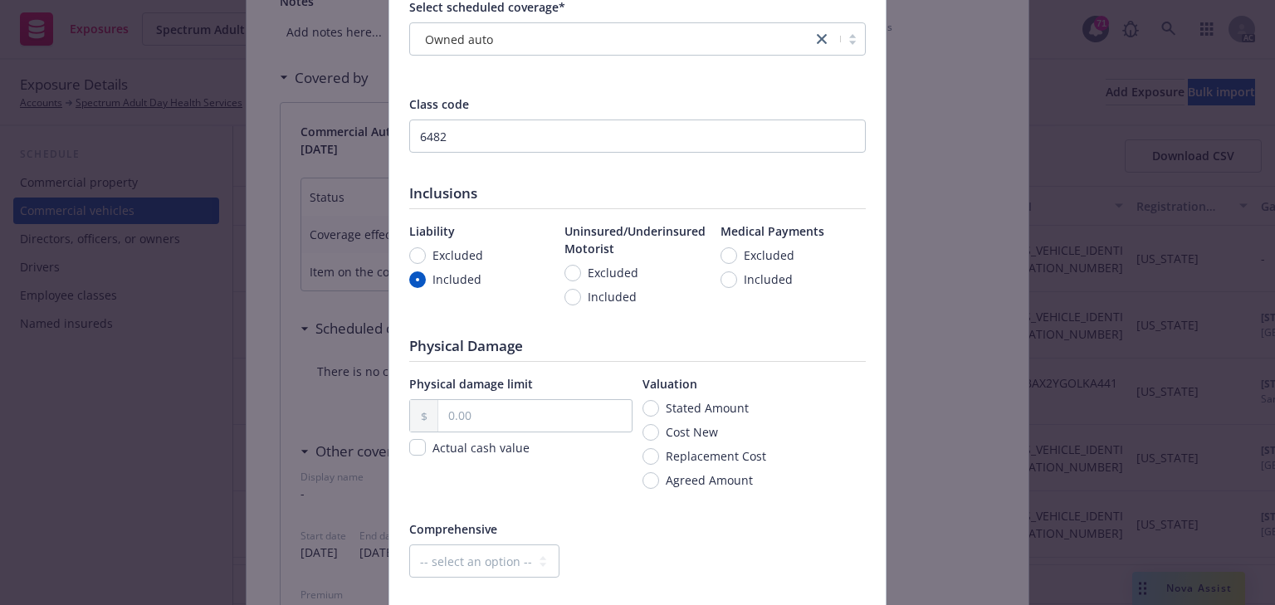
click at [605, 296] on span "Included" at bounding box center [611, 296] width 49 height 17
click at [581, 296] on input "Included" at bounding box center [572, 297] width 17 height 17
radio input "true"
click at [773, 274] on span "Included" at bounding box center [767, 279] width 49 height 17
click at [737, 274] on input "Included" at bounding box center [728, 279] width 17 height 17
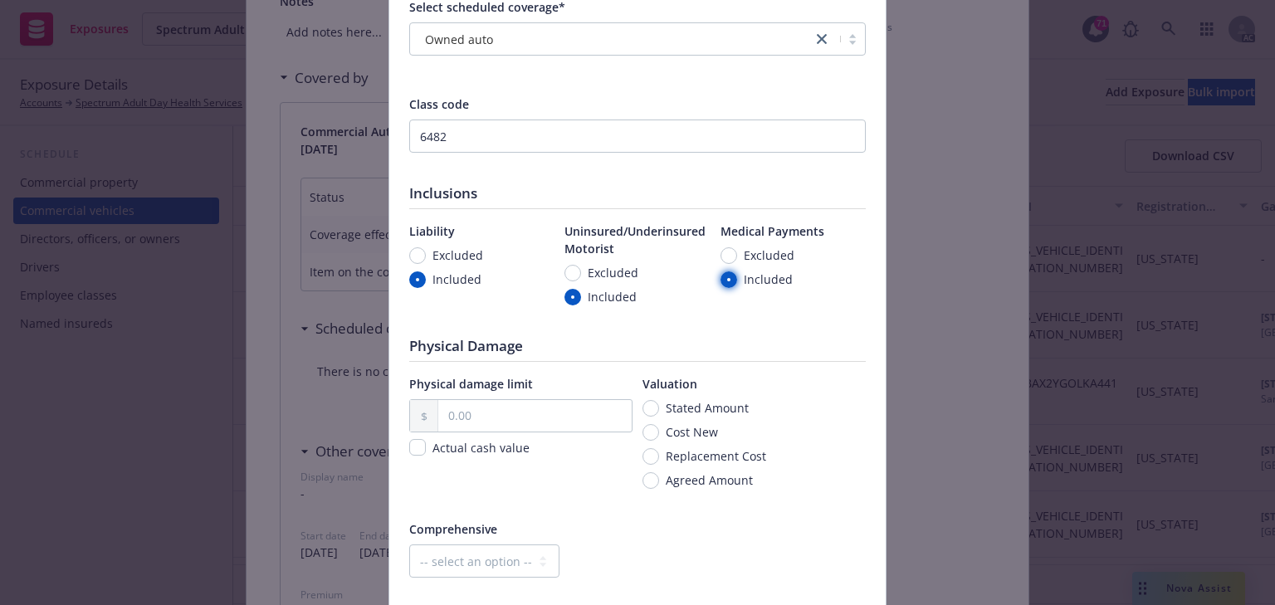
radio input "true"
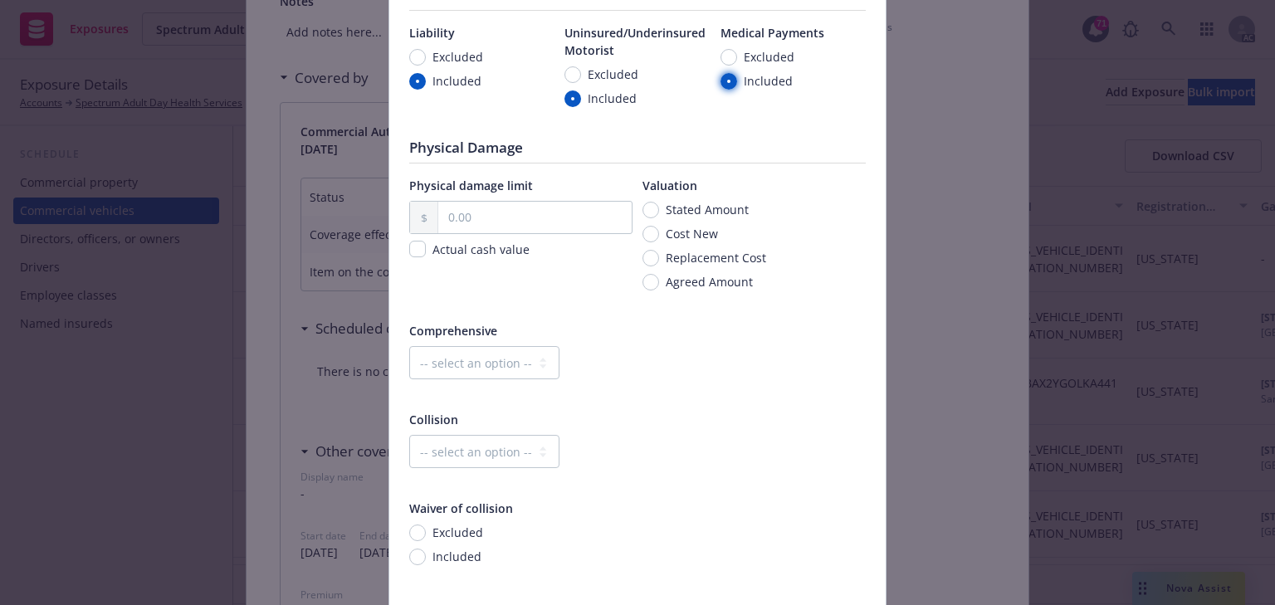
scroll to position [398, 0]
click at [695, 236] on span "Cost New" at bounding box center [691, 232] width 52 height 17
click at [659, 236] on input "Cost New" at bounding box center [650, 233] width 17 height 17
radio input "true"
click at [531, 211] on input "text" at bounding box center [534, 217] width 193 height 32
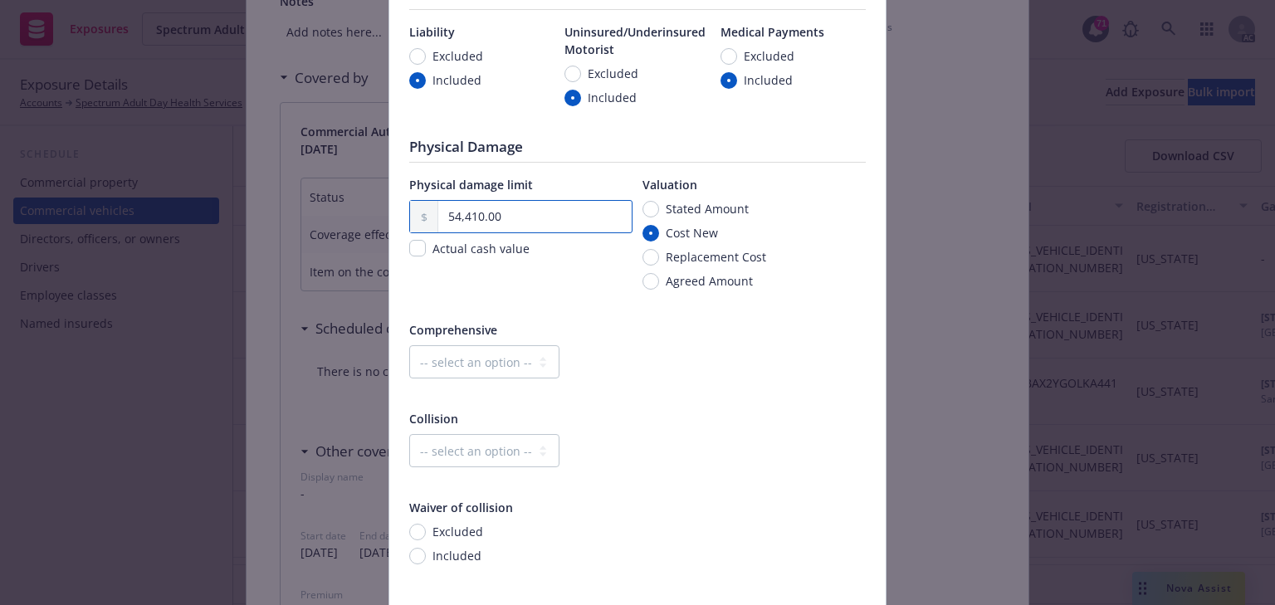
type input "54,410.00"
click at [663, 429] on div "Collision -- select an option -- Dollar amount Percentage" at bounding box center [637, 449] width 456 height 79
click at [707, 399] on div at bounding box center [637, 392] width 456 height 15
click at [491, 365] on select "-- select an option -- Dollar amount Percentage" at bounding box center [484, 361] width 150 height 33
select select "MONETARY"
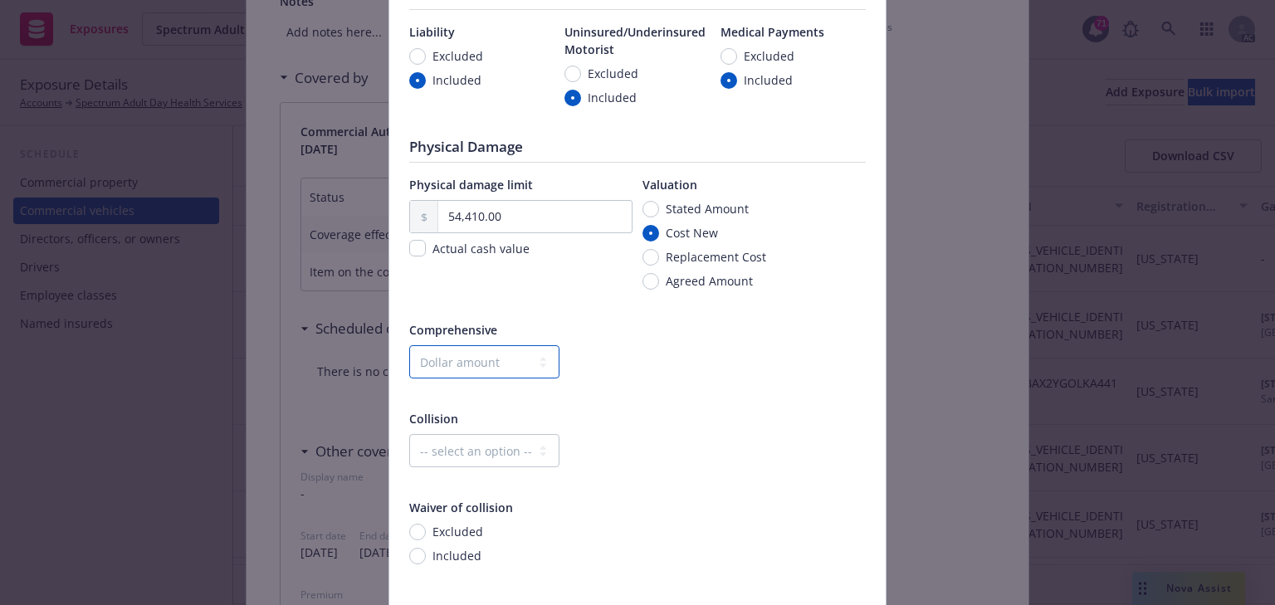
click at [409, 345] on select "-- select an option -- Dollar amount Percentage" at bounding box center [484, 361] width 150 height 33
click at [638, 365] on input "text" at bounding box center [679, 362] width 156 height 32
type input "1,000.00"
click at [499, 452] on select "-- select an option -- Dollar amount Percentage" at bounding box center [484, 450] width 150 height 33
select select "MONETARY"
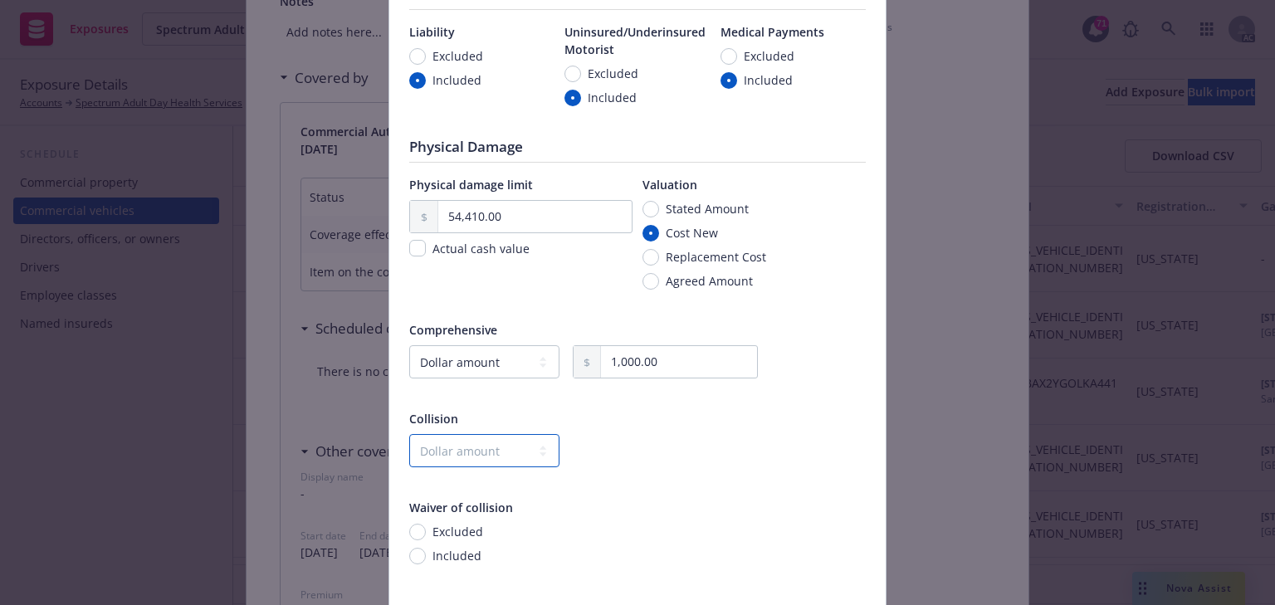
click at [409, 434] on select "-- select an option -- Dollar amount Percentage" at bounding box center [484, 450] width 150 height 33
click at [656, 455] on input "text" at bounding box center [679, 451] width 156 height 32
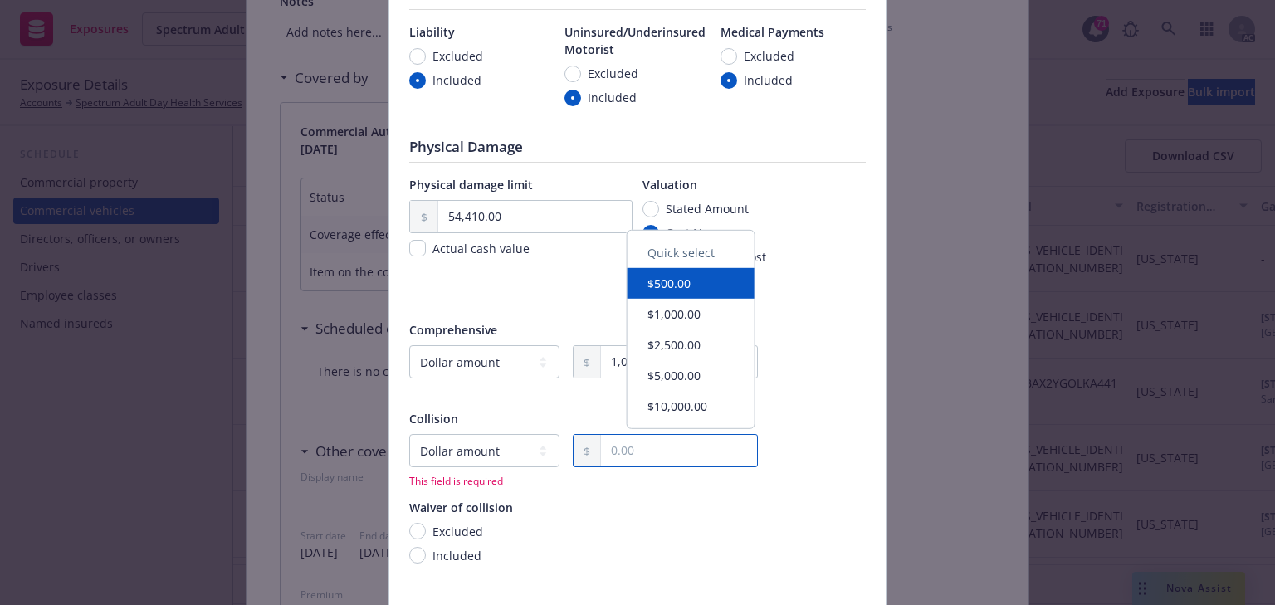
type input "1,000.00"
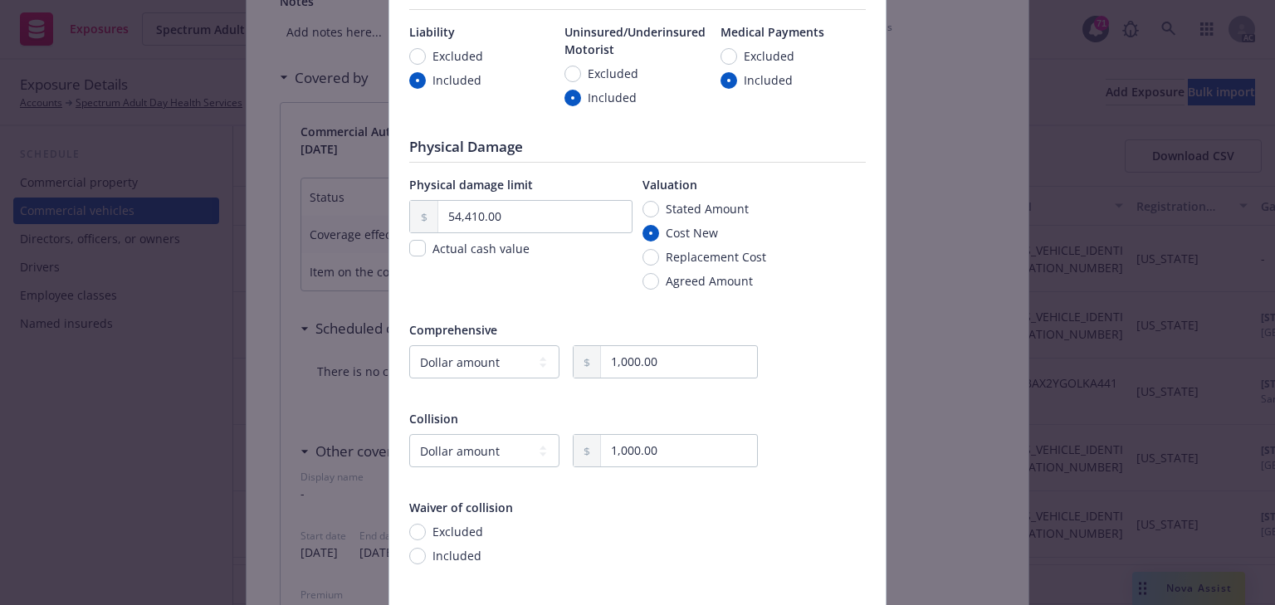
click at [843, 479] on div at bounding box center [637, 481] width 456 height 15
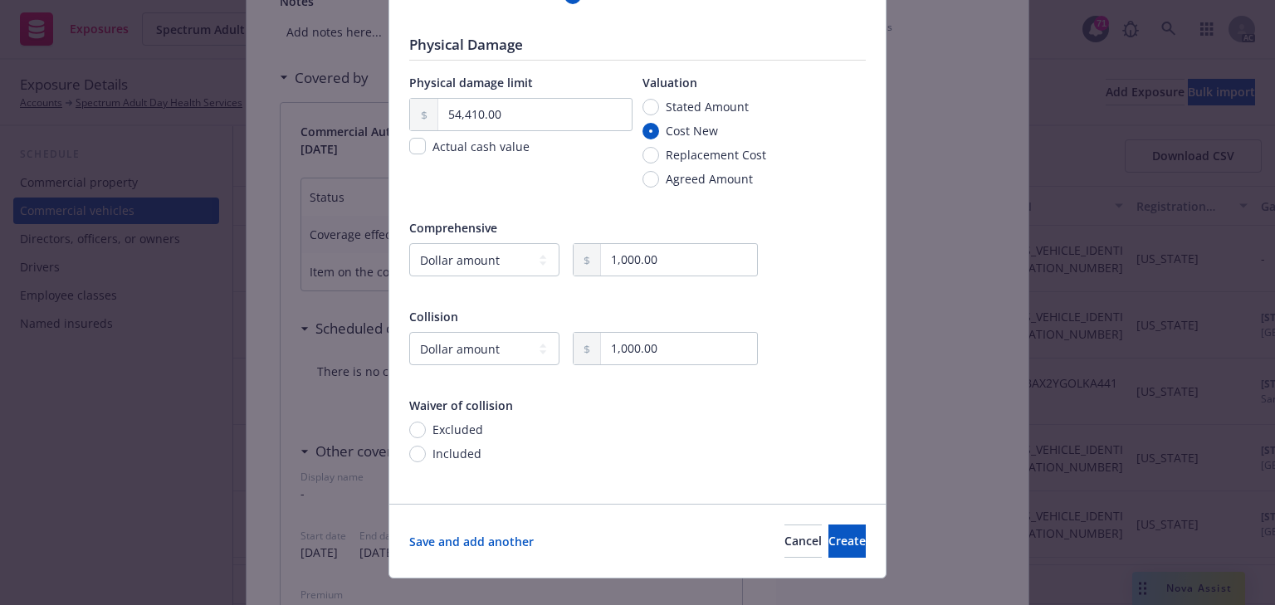
scroll to position [526, 0]
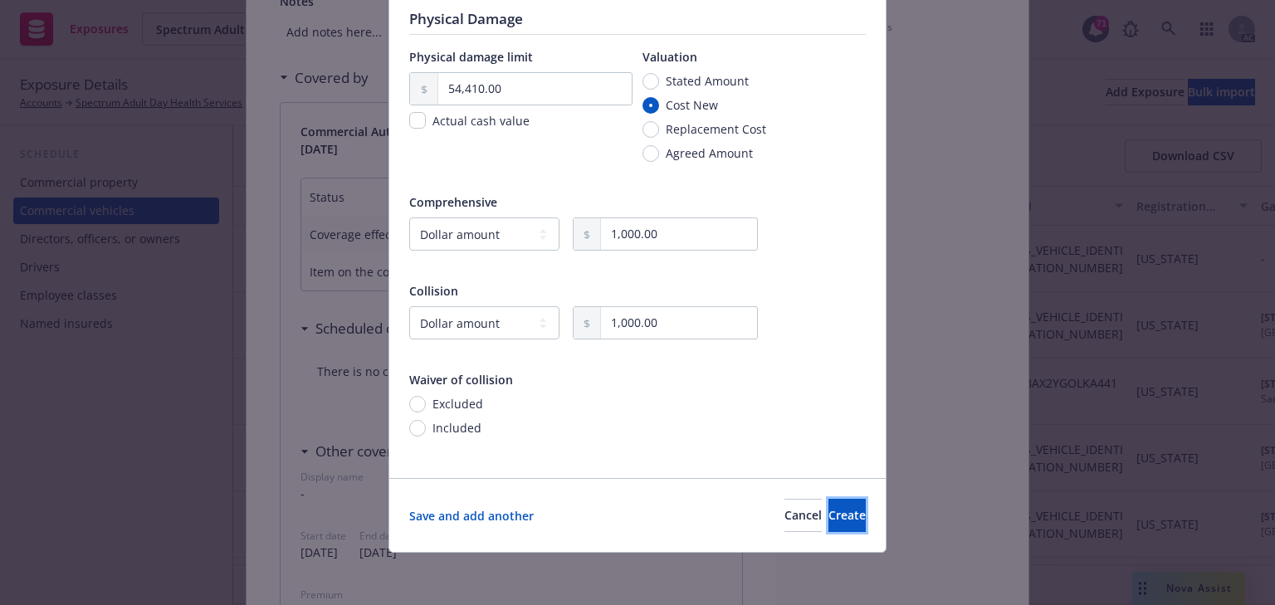
click at [828, 520] on span "Create" at bounding box center [846, 515] width 37 height 16
